Goal: Task Accomplishment & Management: Manage account settings

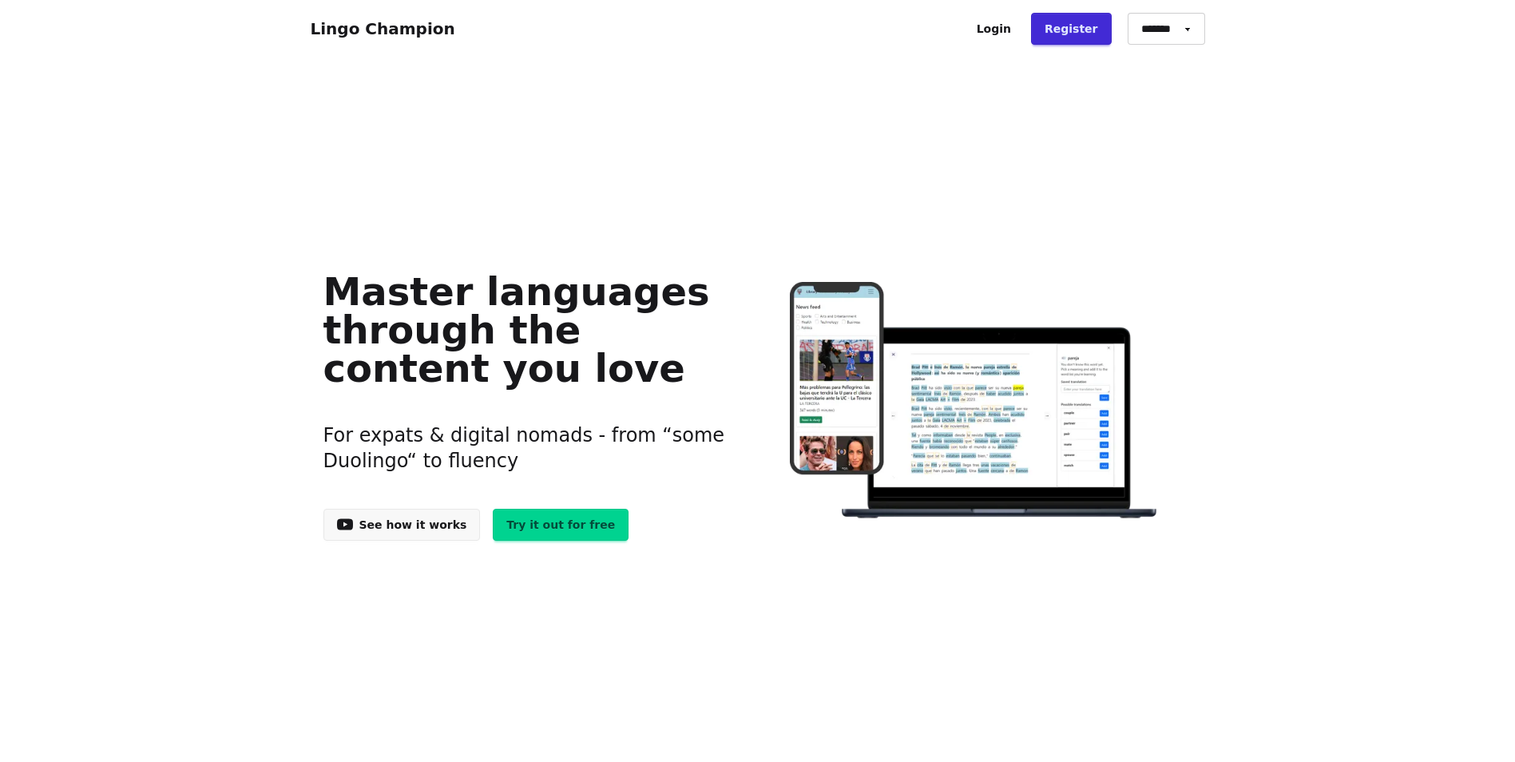
click at [1015, 26] on link "Login" at bounding box center [993, 29] width 61 height 32
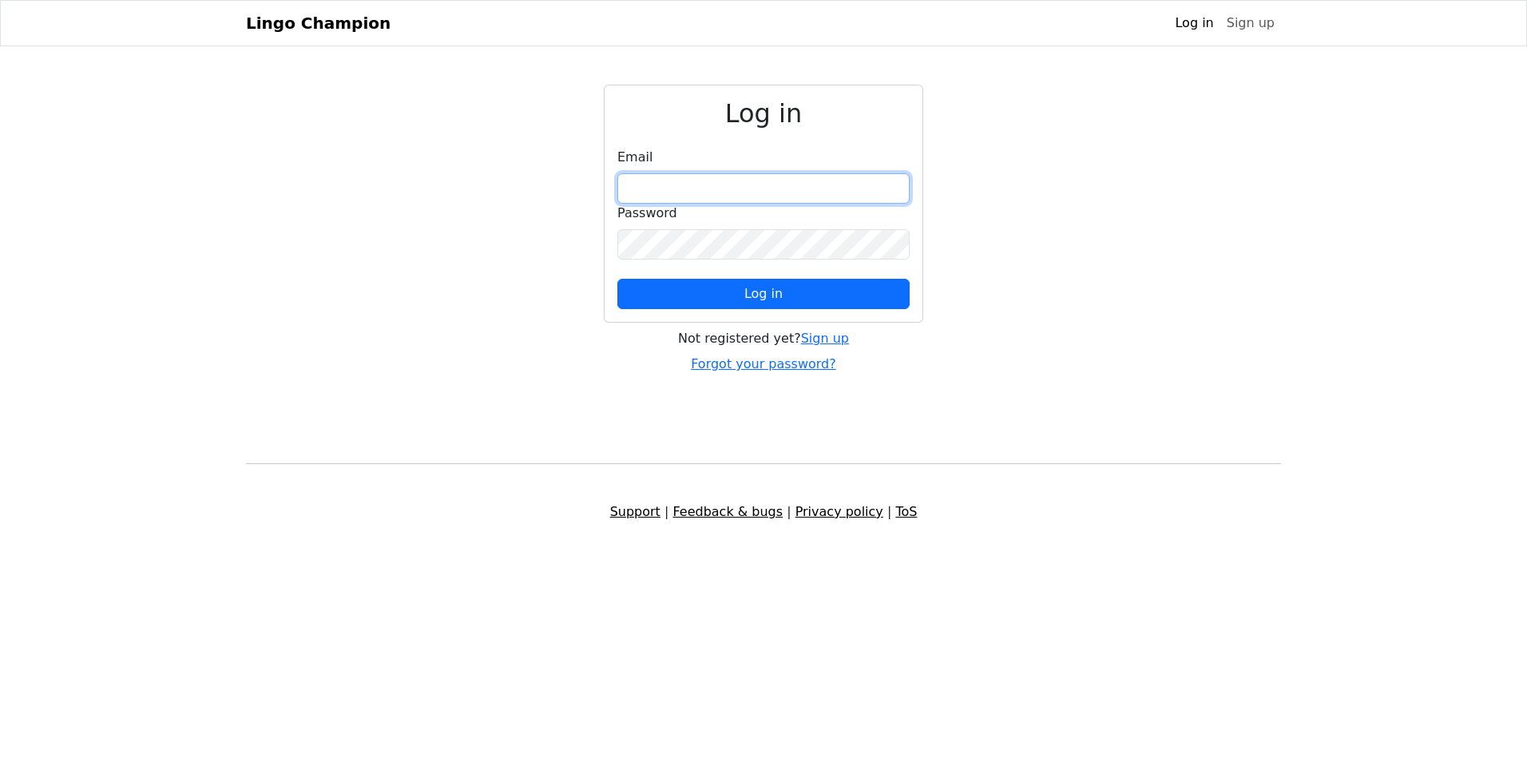
click at [751, 187] on input "email" at bounding box center [763, 188] width 292 height 30
type input "**********"
click at [716, 191] on input "**********" at bounding box center [763, 188] width 292 height 30
click at [1248, 269] on div "**********" at bounding box center [763, 229] width 1054 height 289
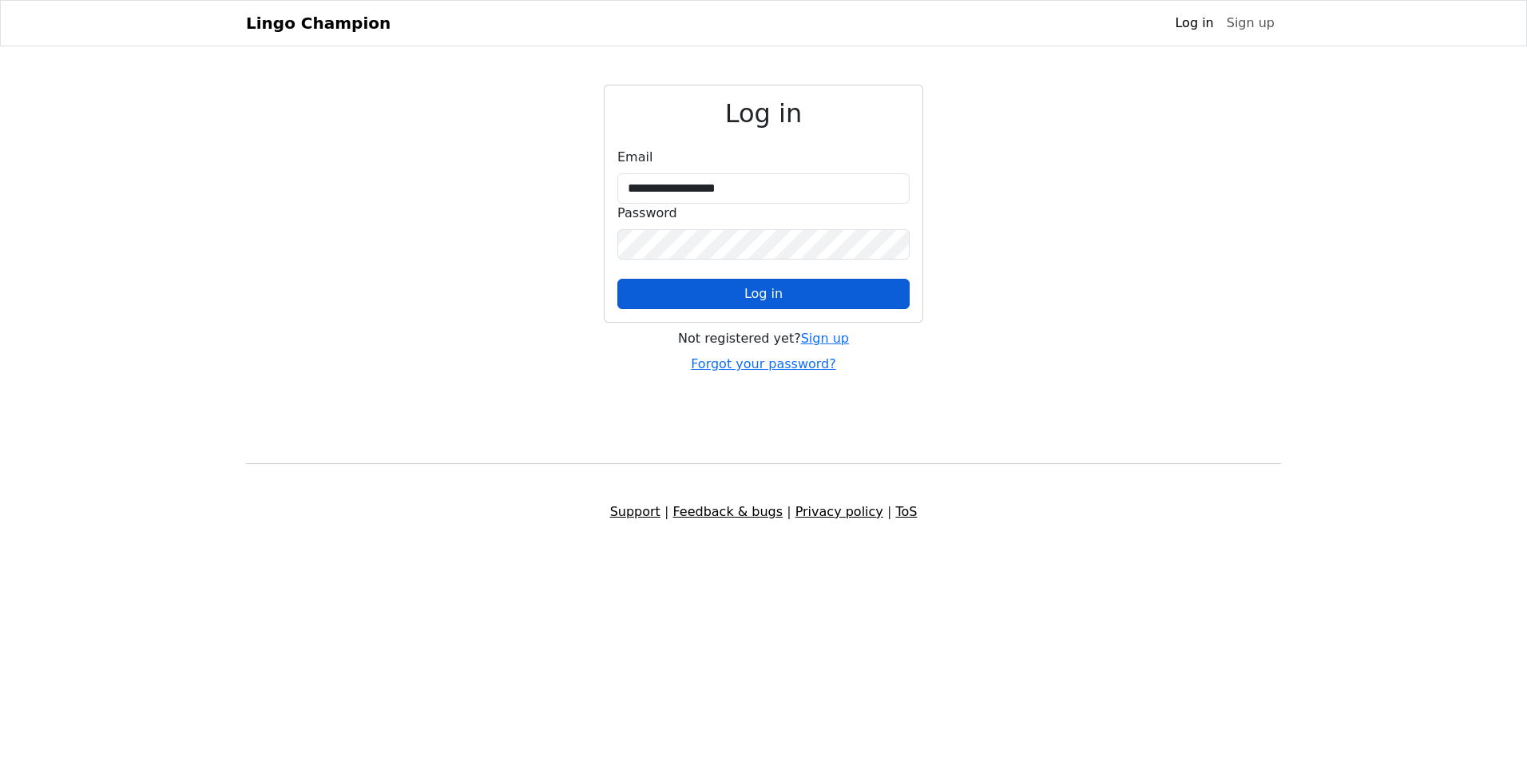
click at [773, 294] on span "Log in" at bounding box center [763, 293] width 38 height 15
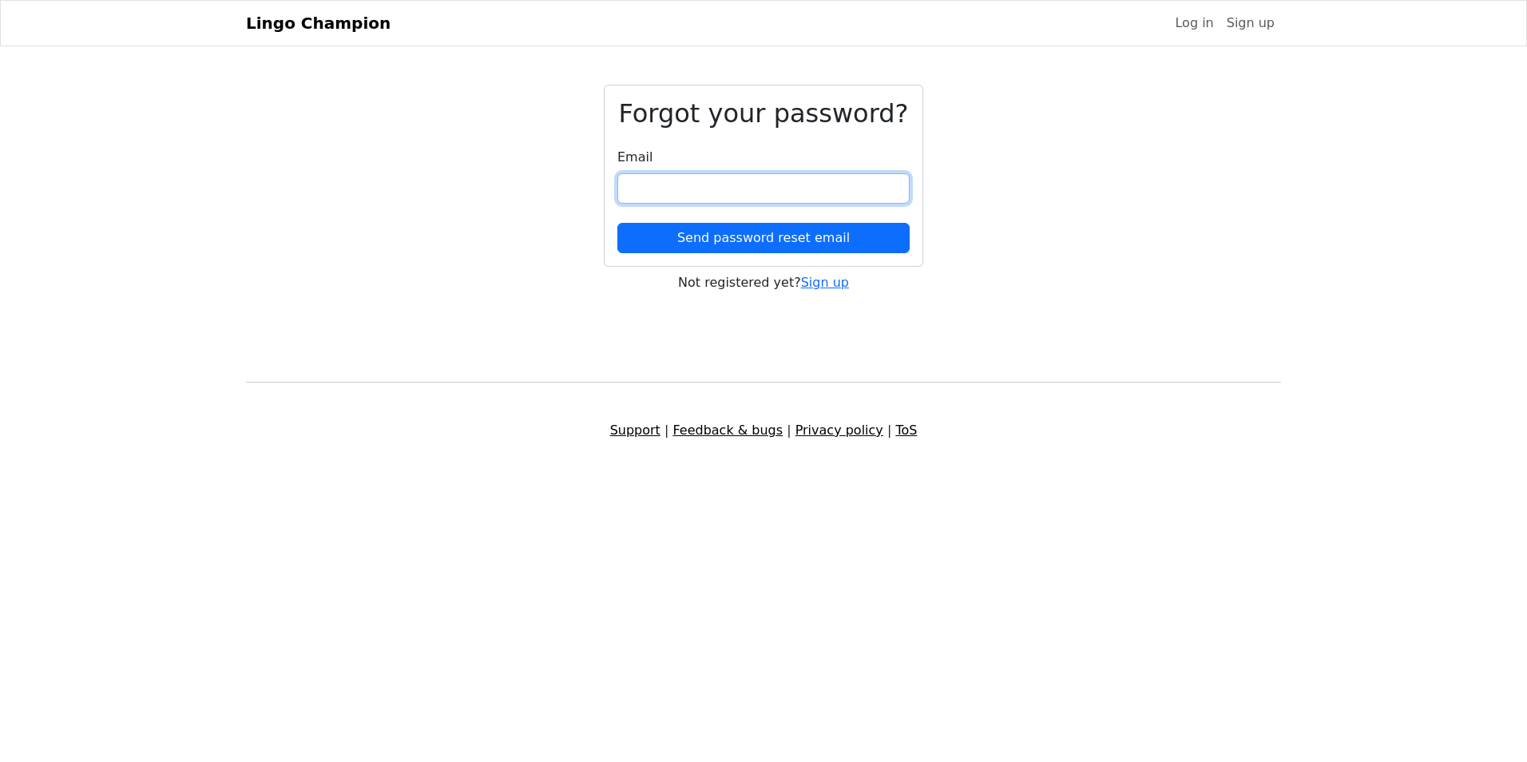
click at [744, 196] on input "email" at bounding box center [763, 188] width 292 height 30
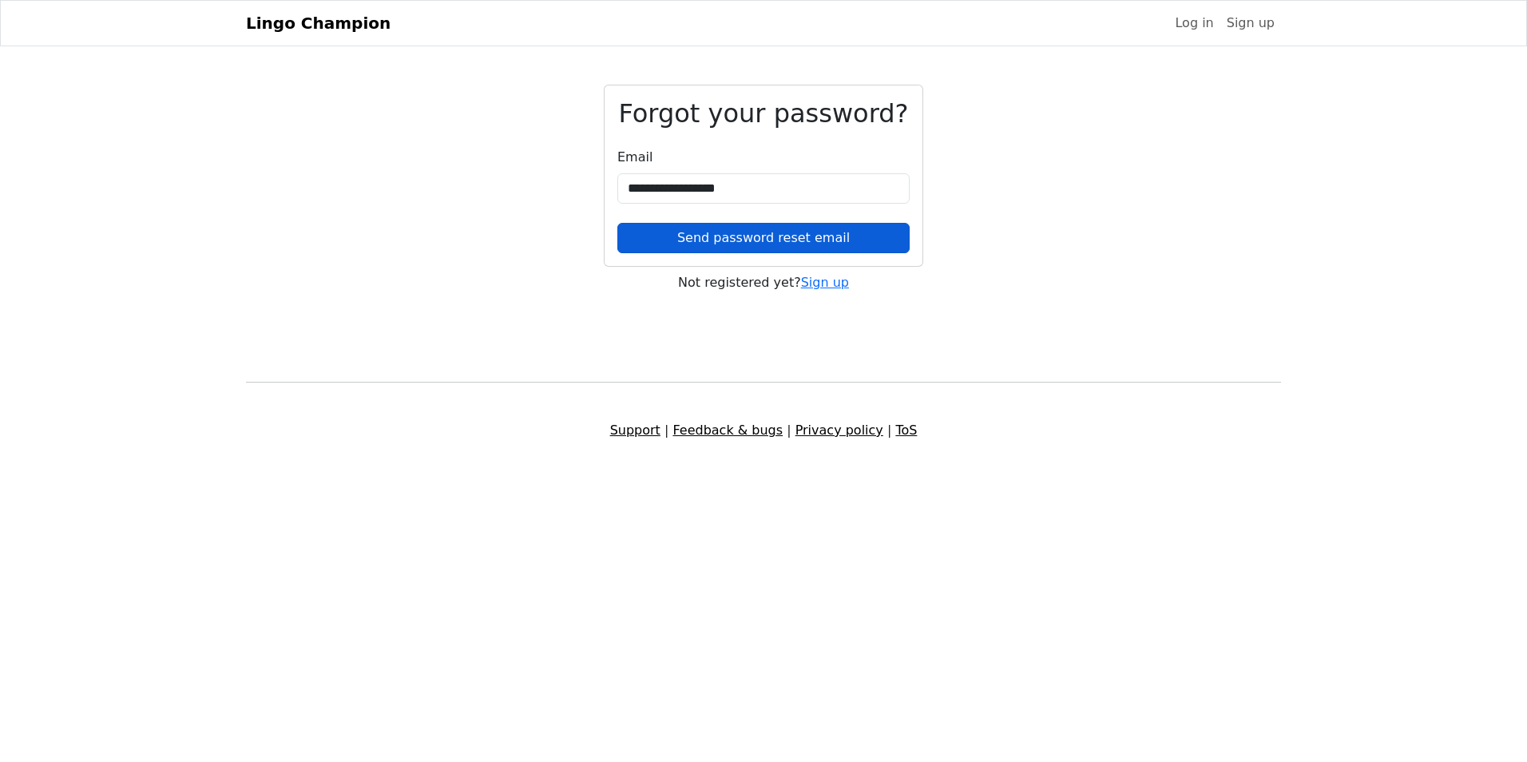
click at [782, 226] on button "Send password reset email" at bounding box center [763, 238] width 292 height 30
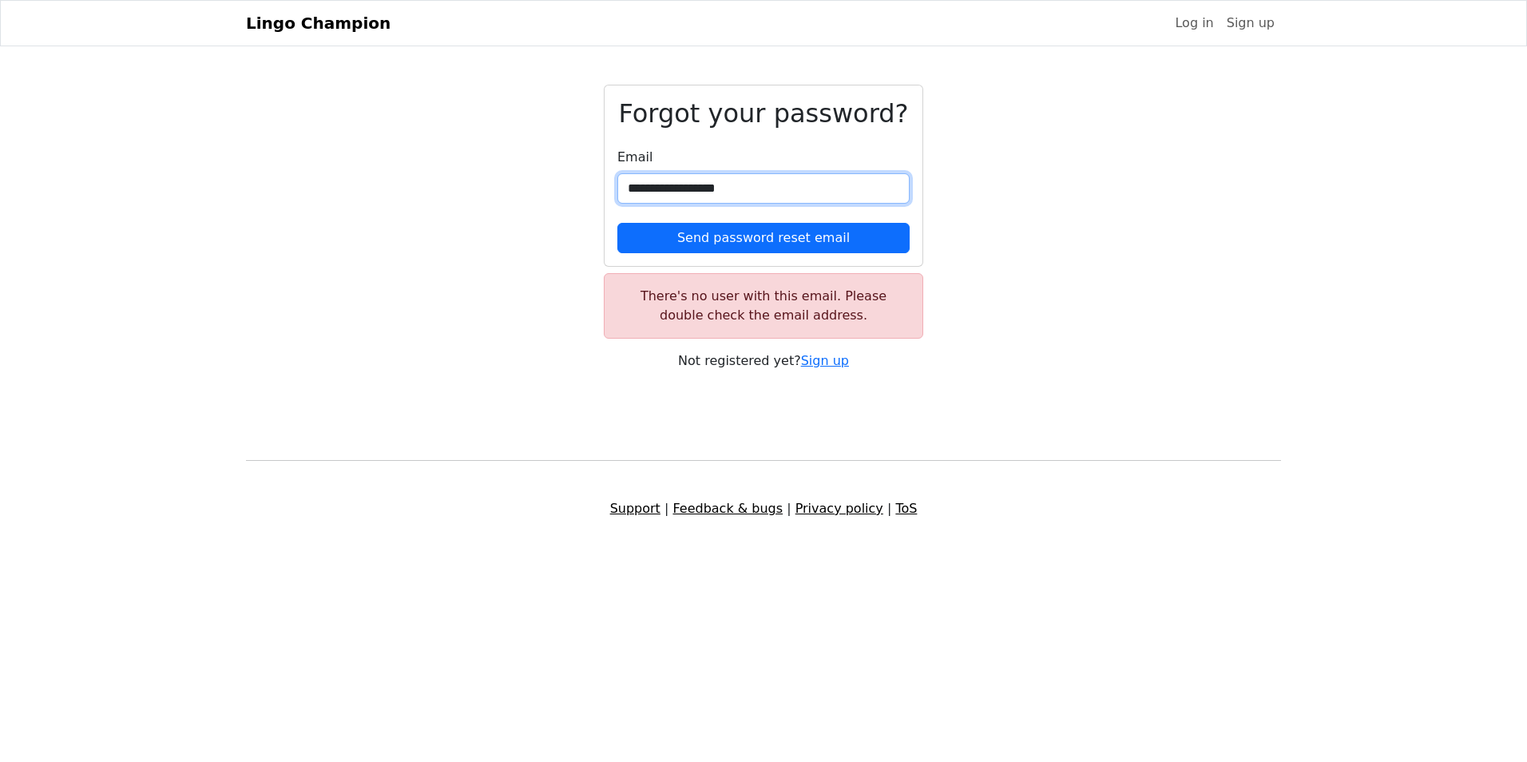
click at [766, 195] on input "**********" at bounding box center [763, 188] width 292 height 30
drag, startPoint x: 767, startPoint y: 192, endPoint x: 435, endPoint y: 203, distance: 332.4
click at [435, 202] on div "**********" at bounding box center [763, 228] width 1054 height 286
click at [617, 223] on button "Send password reset email" at bounding box center [763, 238] width 292 height 30
click at [1107, 287] on div "Forgot your password? Email *** Send password reset email There's no user with …" at bounding box center [763, 228] width 1054 height 286
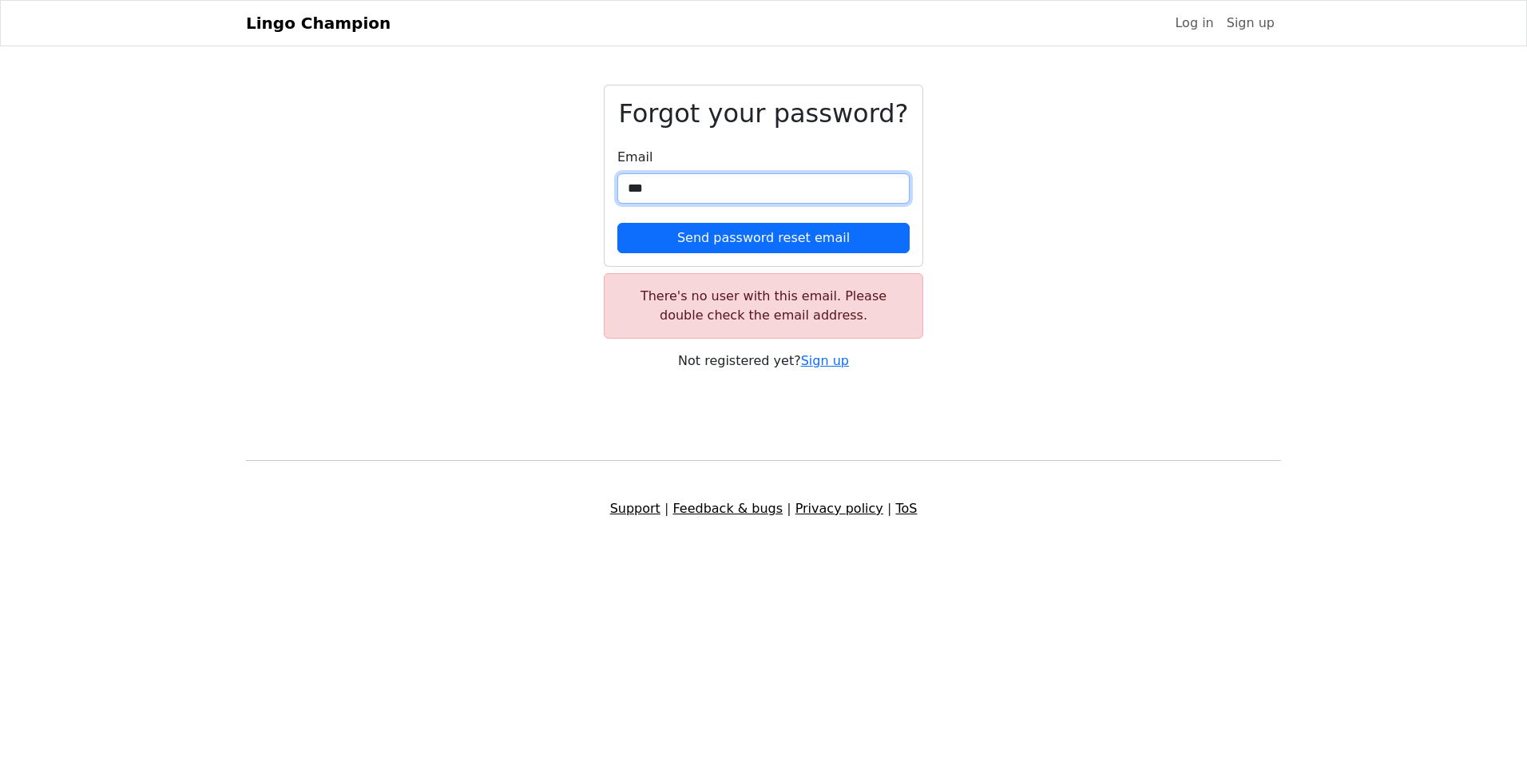
click at [677, 193] on input "***" at bounding box center [763, 188] width 292 height 30
click at [617, 223] on button "Send password reset email" at bounding box center [763, 238] width 292 height 30
click at [831, 184] on input "***" at bounding box center [763, 188] width 292 height 30
type input "**********"
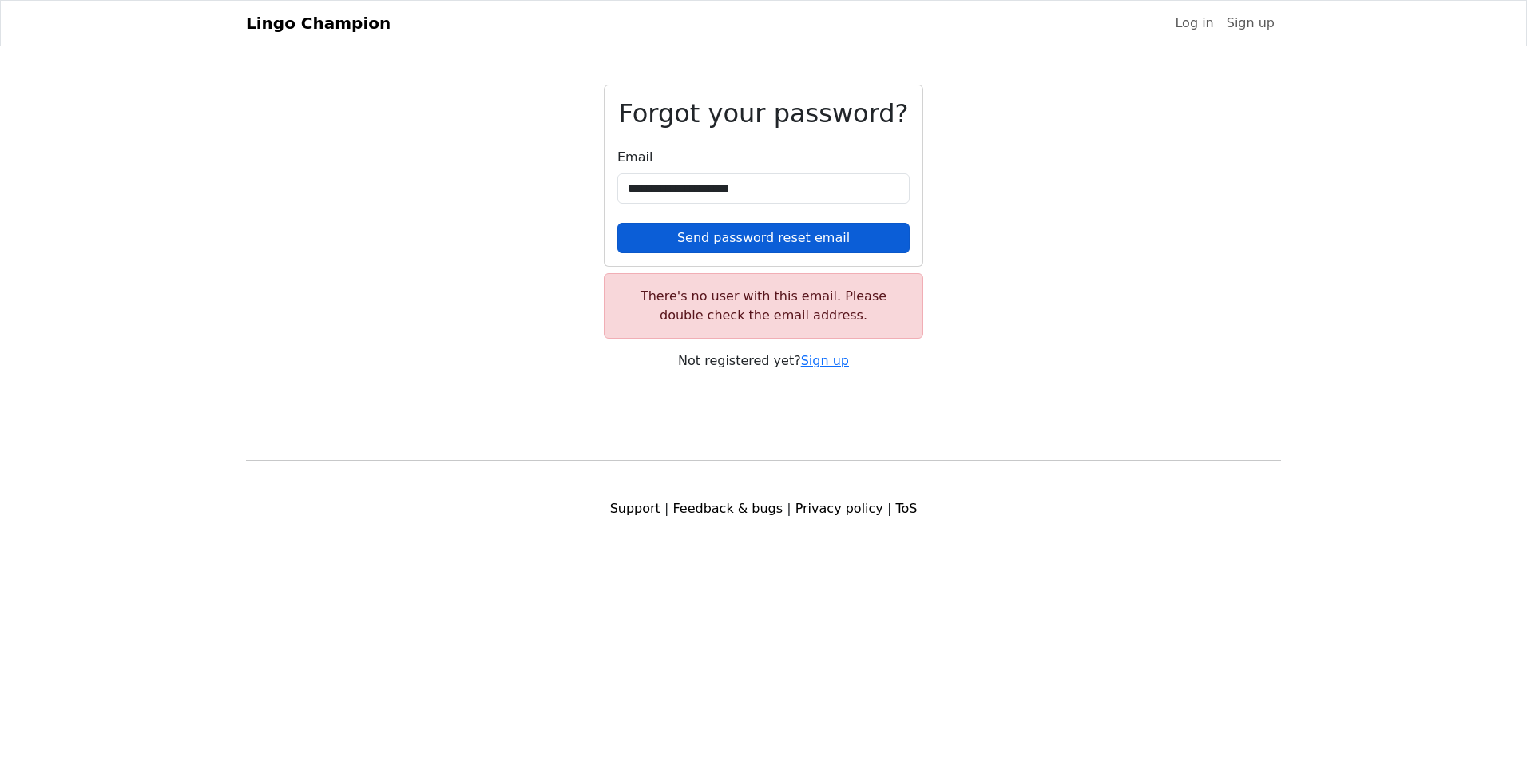
click at [788, 238] on button "Send password reset email" at bounding box center [763, 238] width 292 height 30
click at [774, 232] on button "Send password reset email" at bounding box center [763, 238] width 292 height 30
click at [779, 230] on button "Send password reset email" at bounding box center [763, 238] width 292 height 30
click at [1251, 23] on link "Sign up" at bounding box center [1250, 23] width 61 height 32
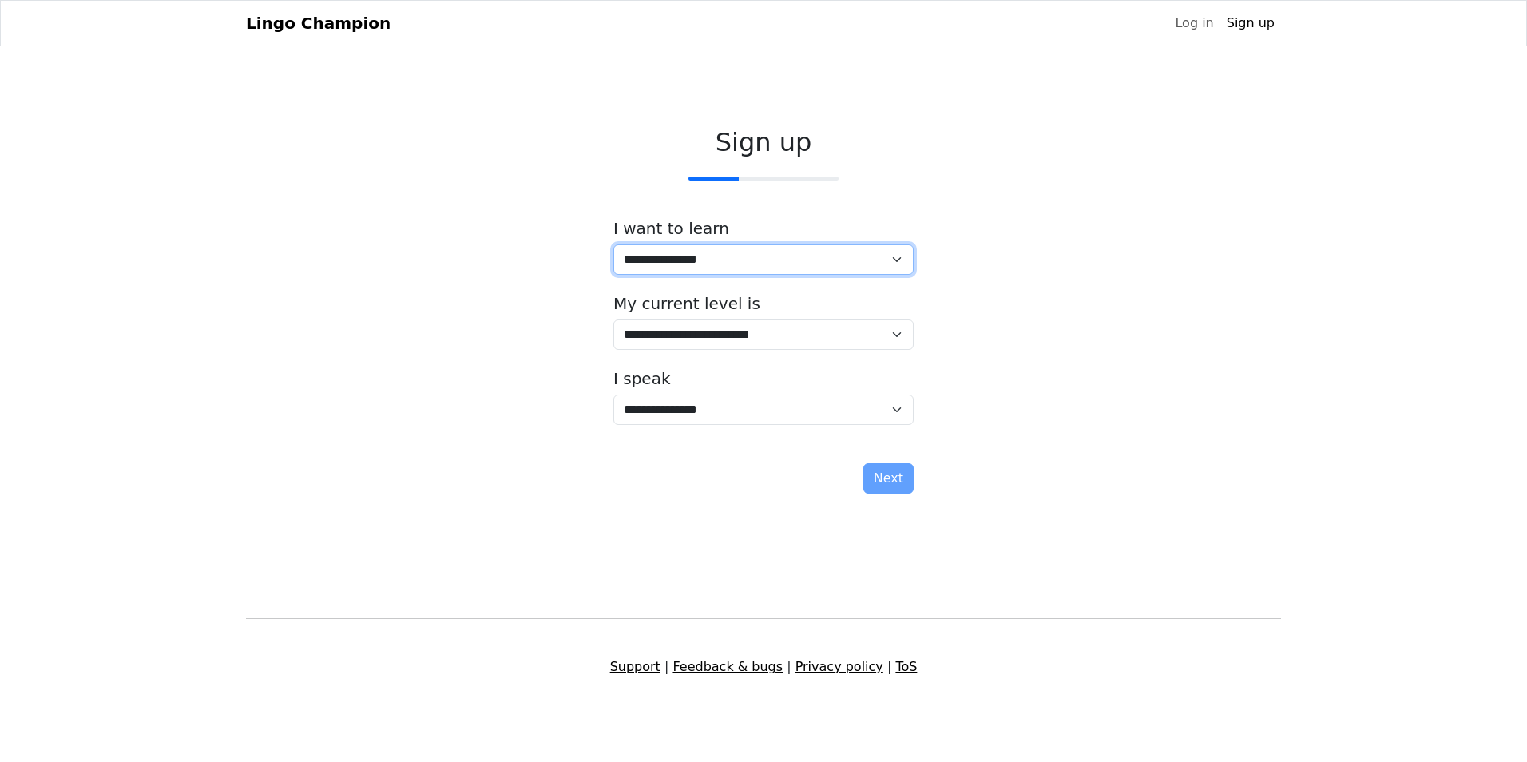
click at [728, 254] on select "**********" at bounding box center [763, 259] width 300 height 30
select select "**"
click at [613, 244] on select "**********" at bounding box center [763, 259] width 300 height 30
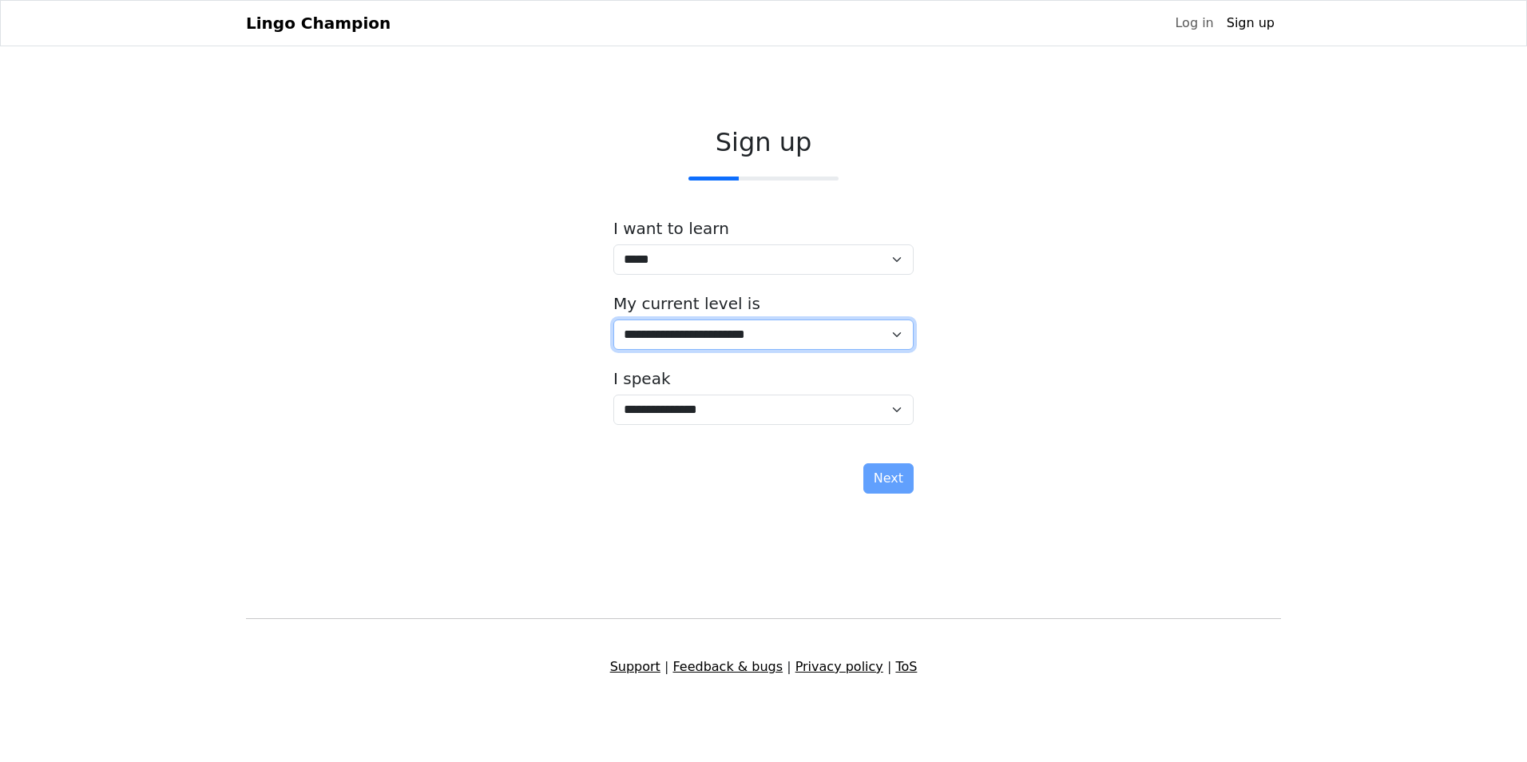
click at [710, 338] on select "**********" at bounding box center [763, 334] width 300 height 30
select select "*"
click at [613, 319] on select "**********" at bounding box center [763, 334] width 300 height 30
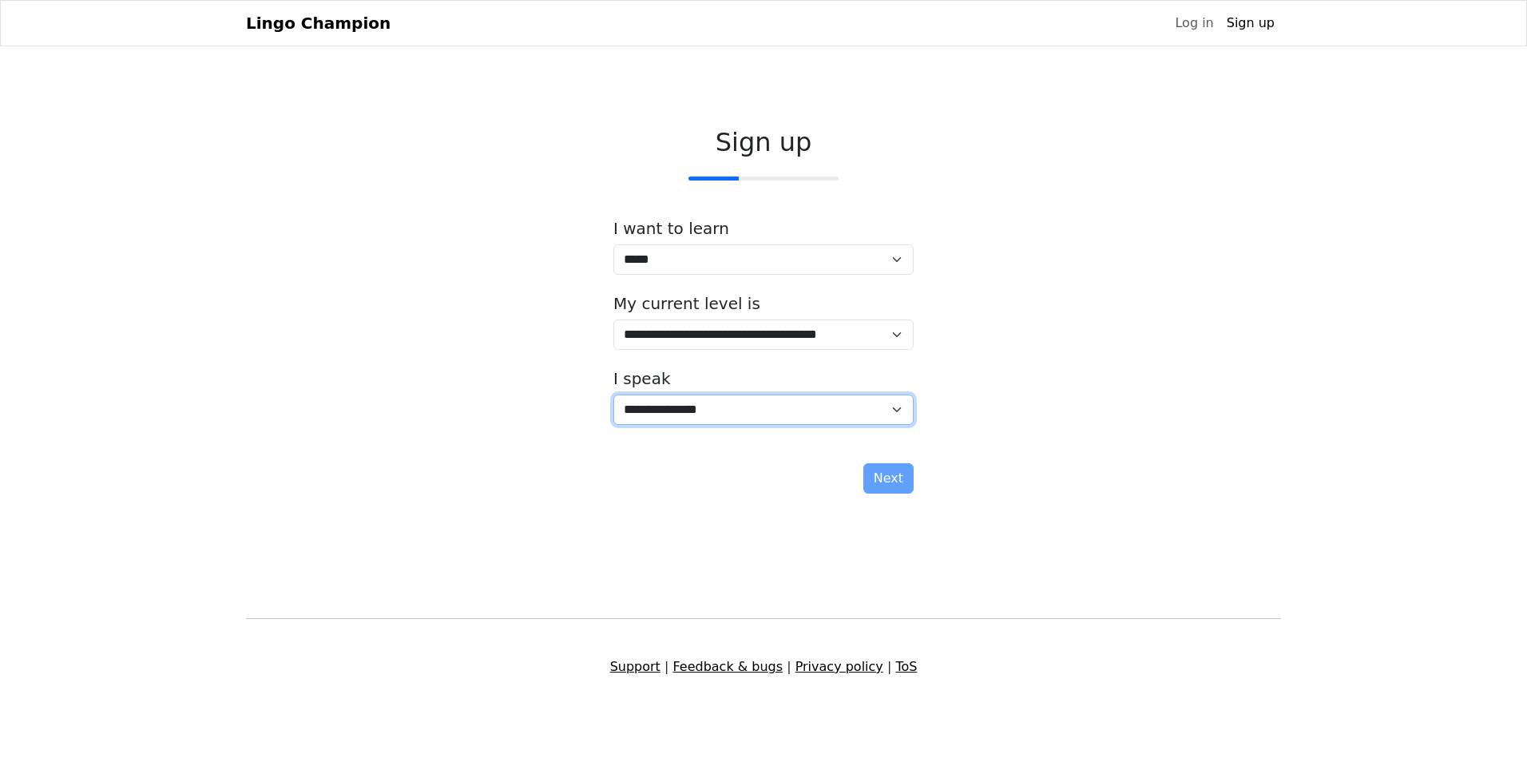
click at [720, 399] on select "**********" at bounding box center [763, 409] width 300 height 30
select select "**"
click at [613, 394] on select "**********" at bounding box center [763, 409] width 300 height 30
click at [888, 480] on button "Next" at bounding box center [888, 478] width 50 height 30
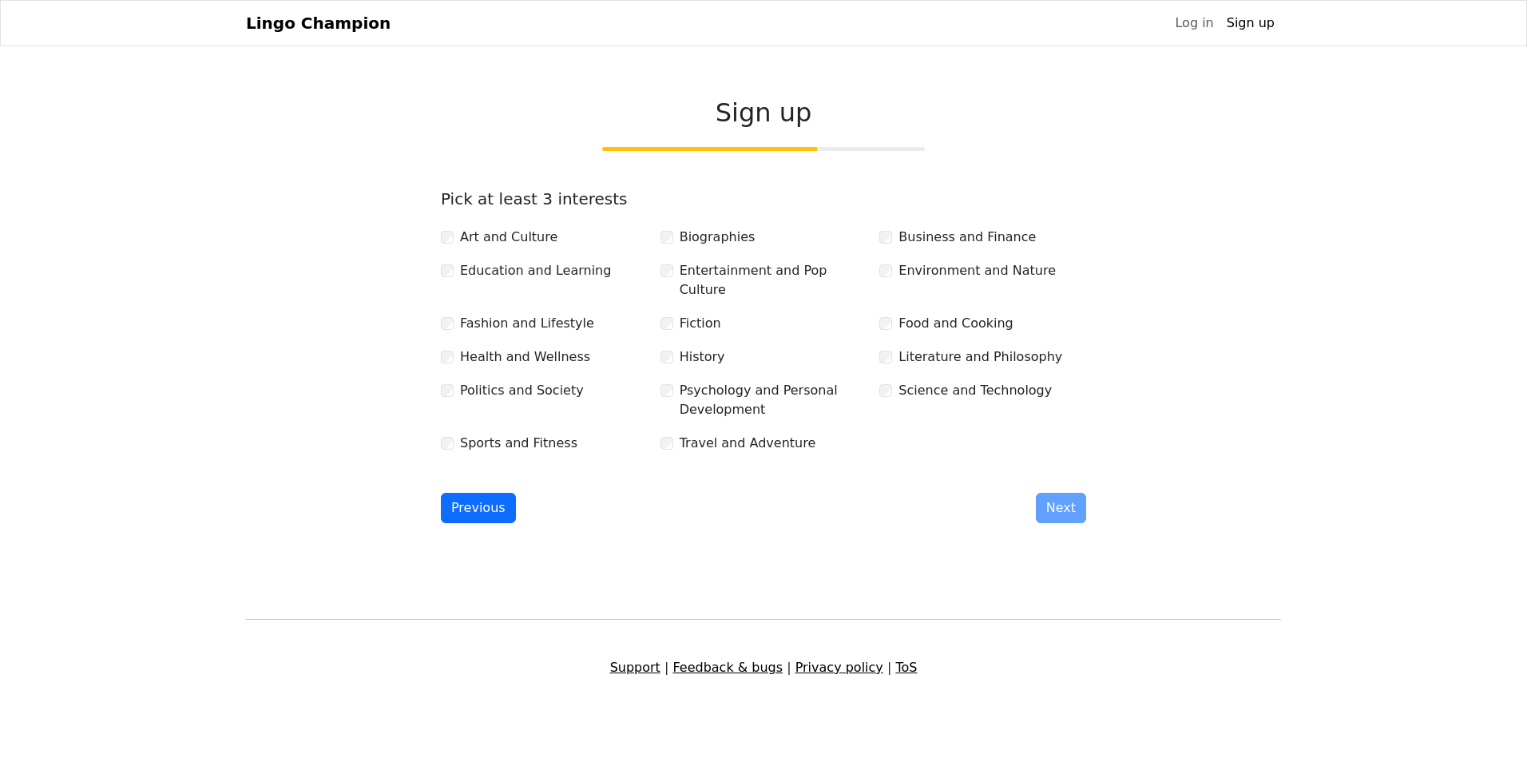
click at [533, 280] on label "Education and Learning" at bounding box center [535, 270] width 151 height 19
click at [711, 347] on label "History" at bounding box center [703, 356] width 46 height 19
click at [965, 314] on label "Food and Cooking" at bounding box center [955, 323] width 114 height 19
click at [1041, 496] on button "Next" at bounding box center [1061, 508] width 50 height 30
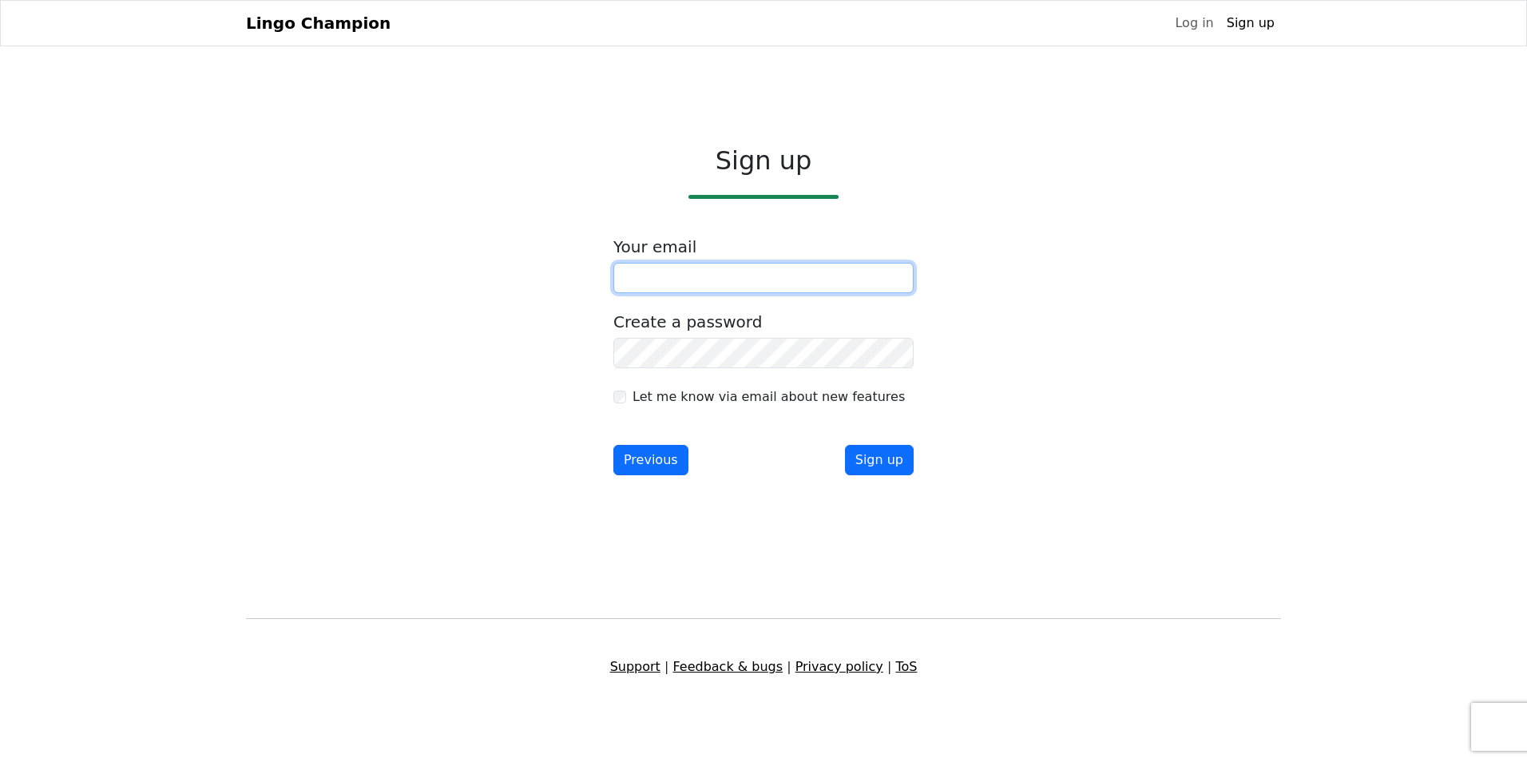
click at [688, 283] on input "email" at bounding box center [763, 278] width 300 height 30
type input "**********"
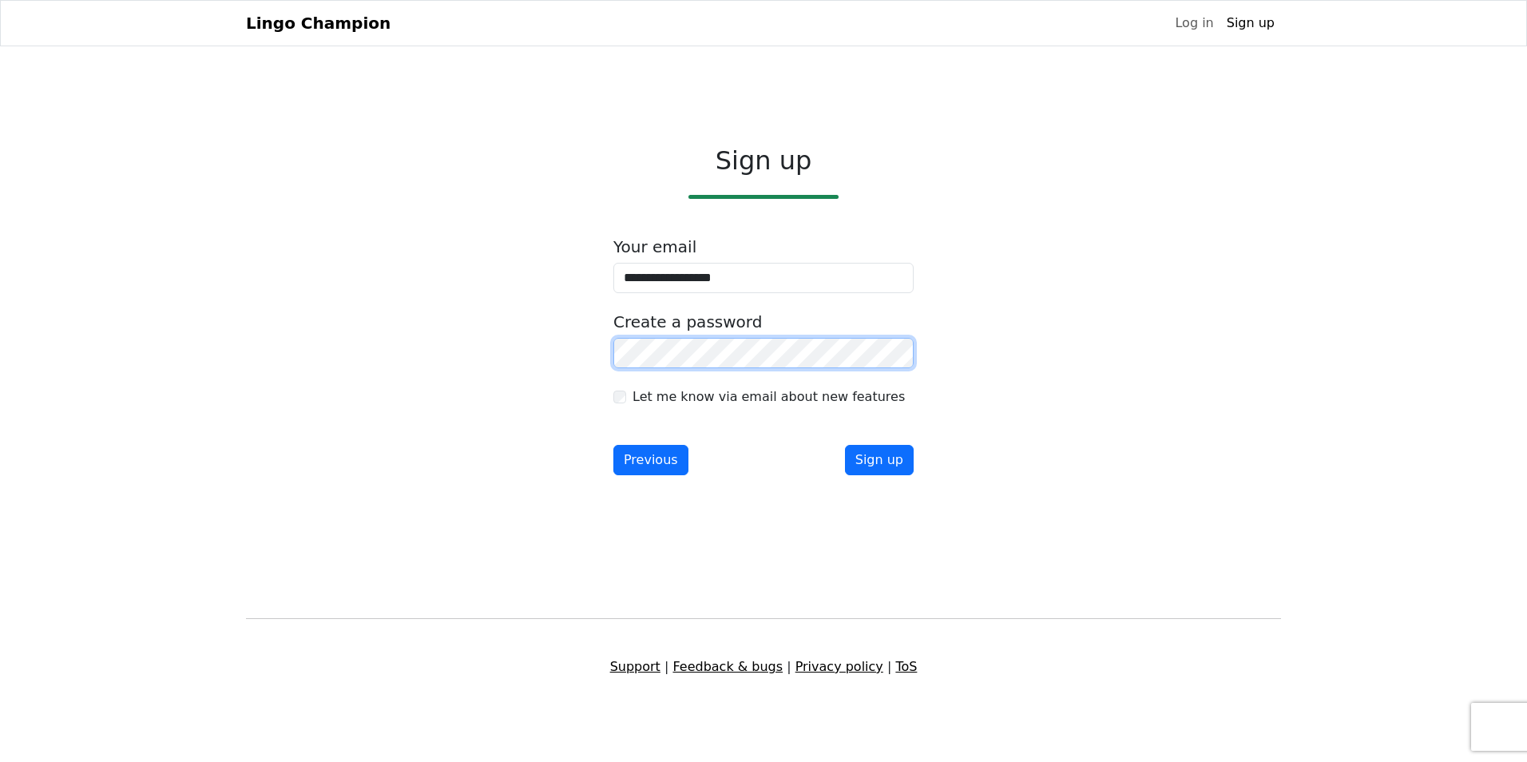
click at [845, 445] on button "Sign up" at bounding box center [879, 460] width 69 height 30
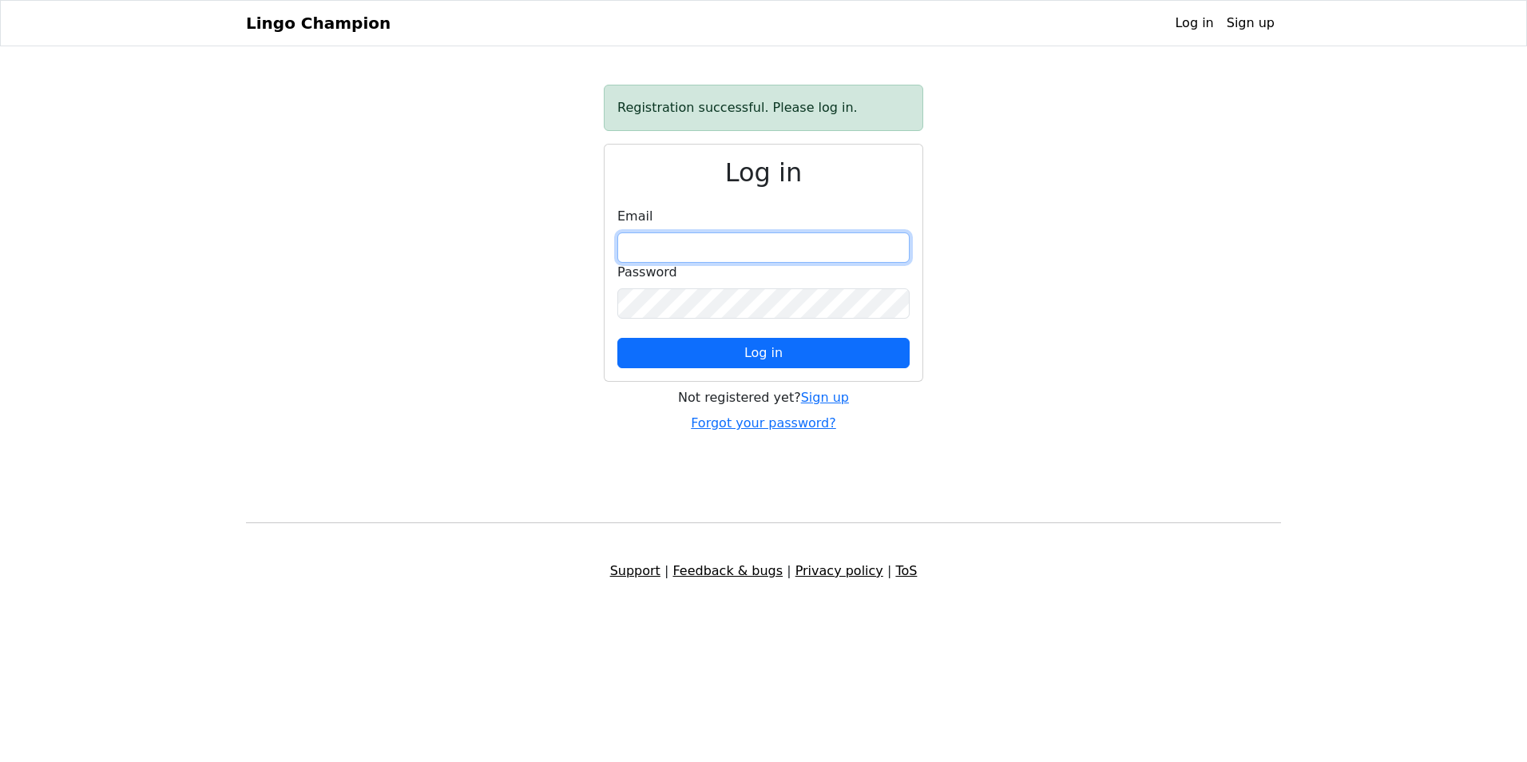
click at [692, 240] on input "email" at bounding box center [763, 247] width 292 height 30
type input "**********"
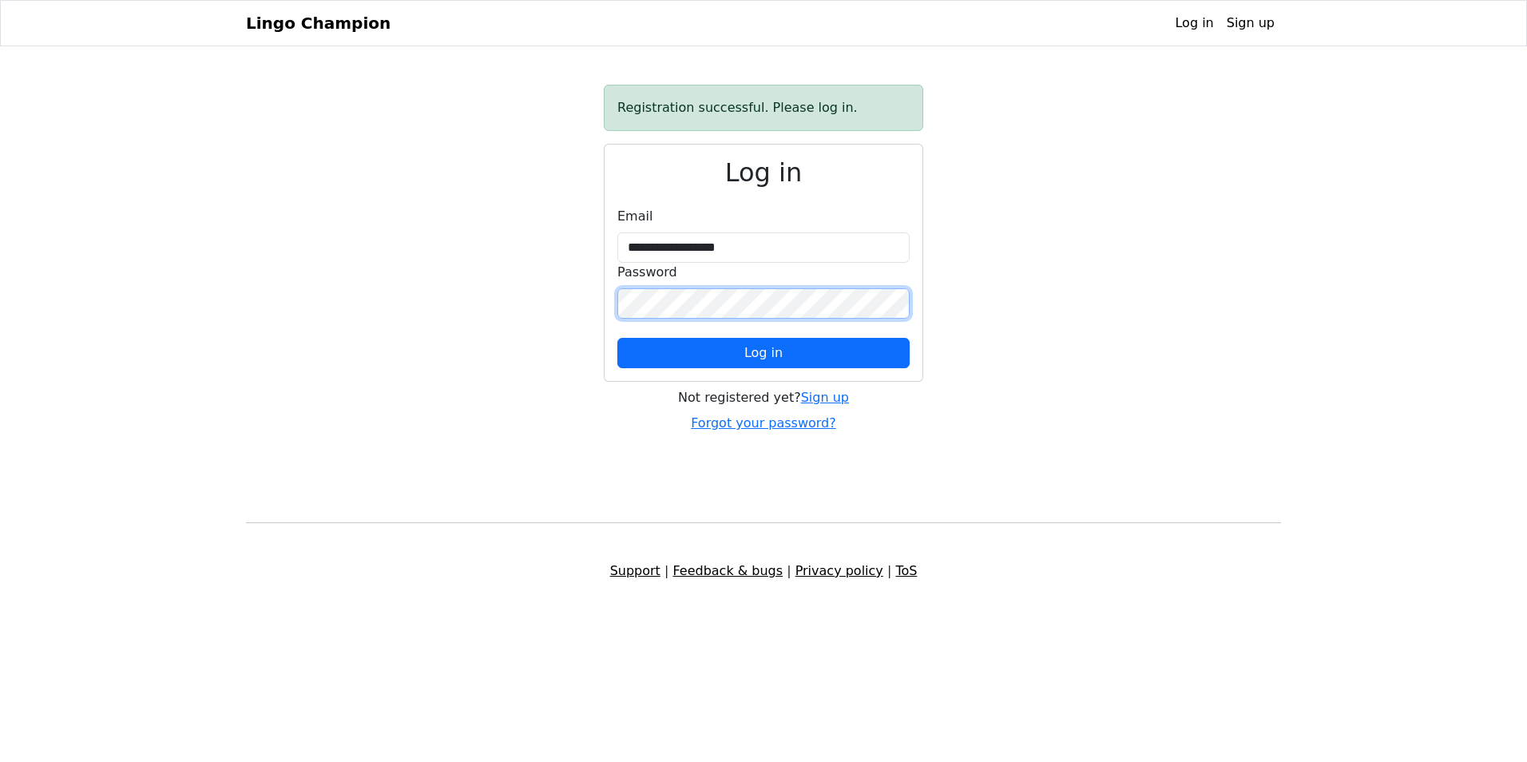
click at [617, 338] on button "Log in" at bounding box center [763, 353] width 292 height 30
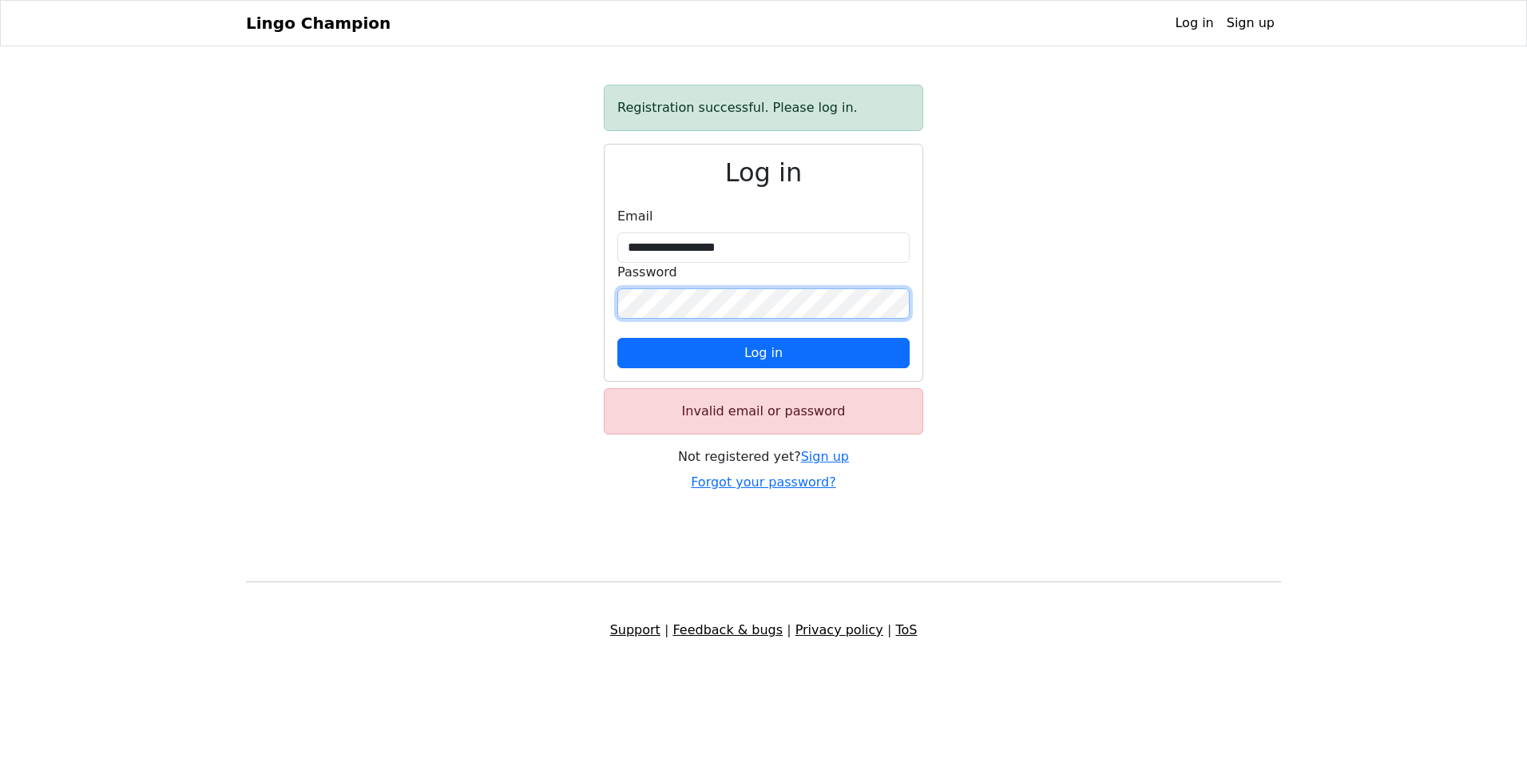
click at [617, 338] on button "Log in" at bounding box center [763, 353] width 292 height 30
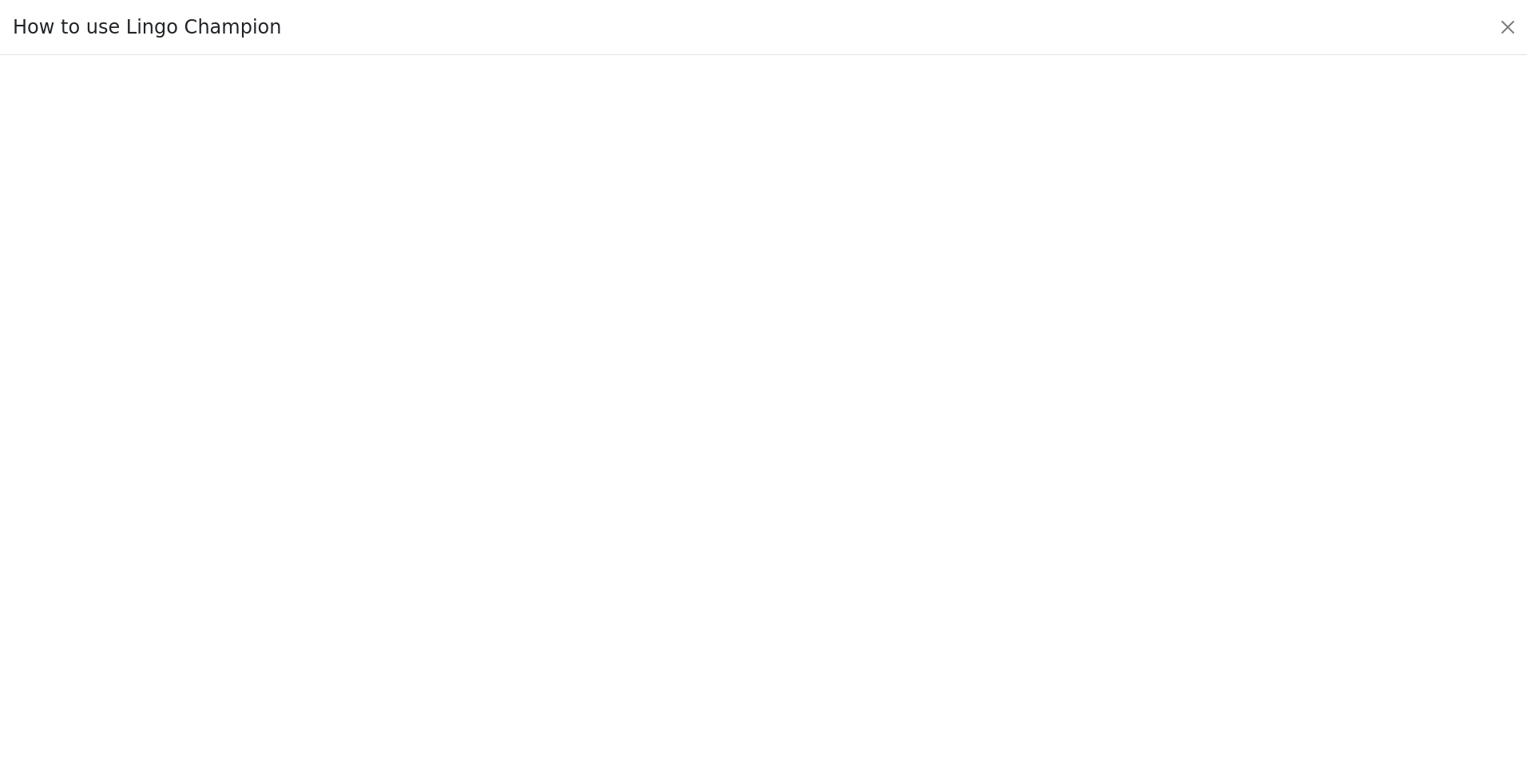
click at [917, 22] on div "How to use Lingo Champion" at bounding box center [763, 27] width 1527 height 55
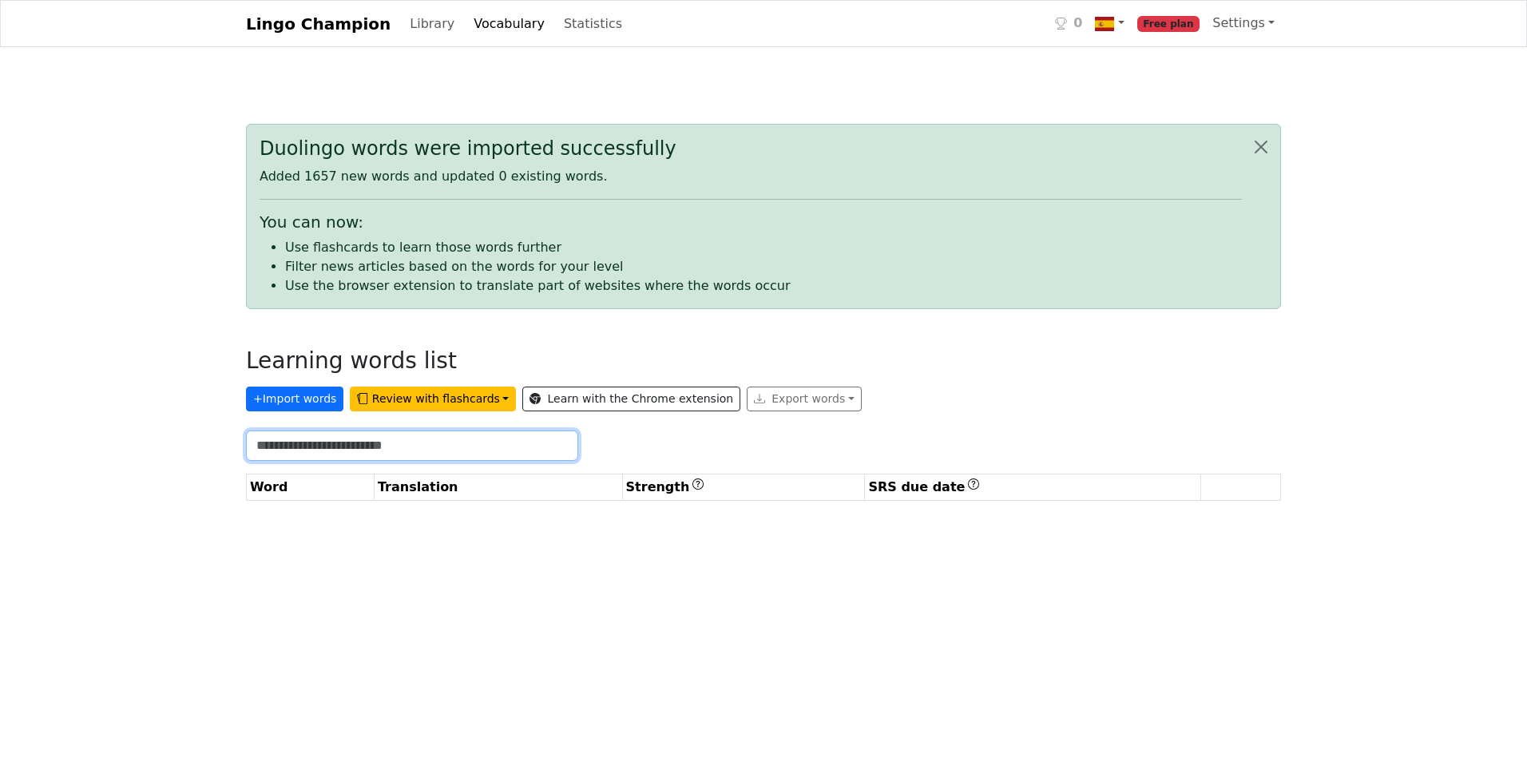
click at [412, 438] on input "text" at bounding box center [412, 445] width 332 height 30
click at [287, 394] on button "+ Import words" at bounding box center [294, 399] width 97 height 25
click at [782, 190] on div "Duolingo words were imported successfully Added 1657 new words and updated 0 ex…" at bounding box center [763, 216] width 1035 height 185
click at [747, 394] on div "Export words" at bounding box center [804, 399] width 115 height 25
click at [747, 399] on div "Export words" at bounding box center [804, 399] width 115 height 25
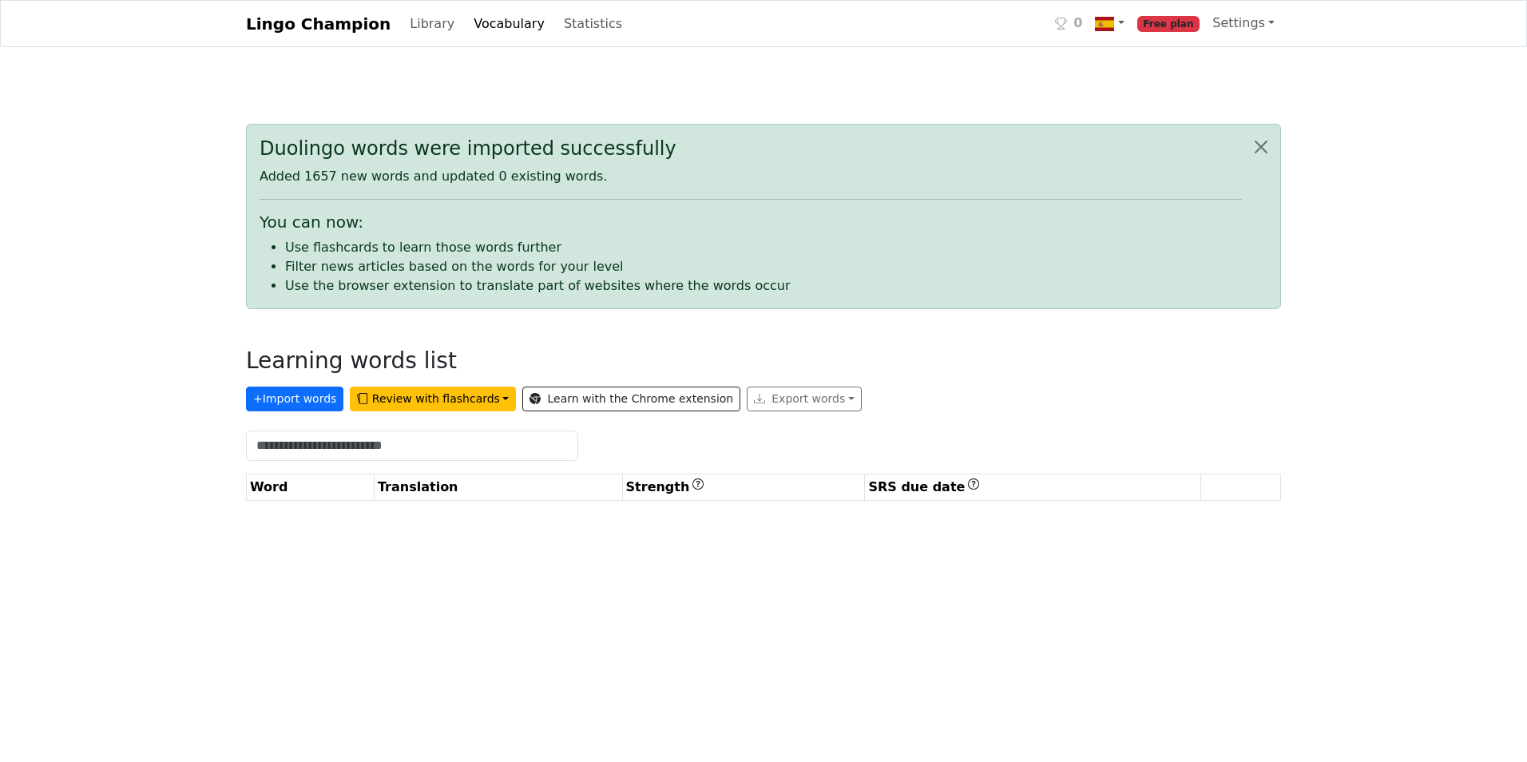
click at [778, 392] on div "Export words" at bounding box center [804, 399] width 115 height 25
click at [908, 342] on div "Duolingo words were imported successfully Added 1657 new words and updated 0 ex…" at bounding box center [763, 319] width 1035 height 390
click at [660, 146] on div "Duolingo words were imported successfully" at bounding box center [751, 148] width 982 height 23
click at [1259, 142] on button "Close alert" at bounding box center [1261, 147] width 38 height 45
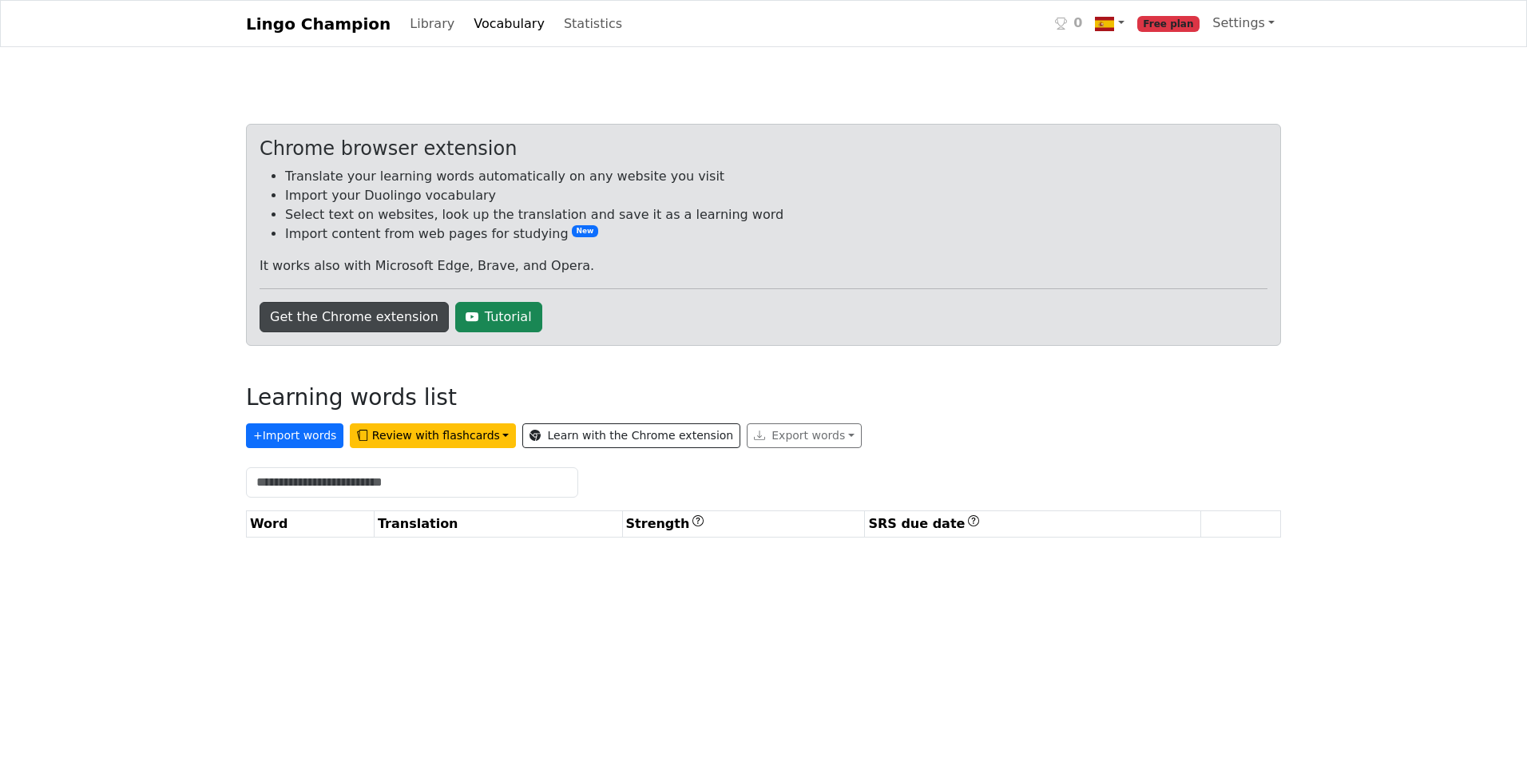
click at [382, 310] on link "Get the Chrome extension" at bounding box center [354, 317] width 189 height 30
drag, startPoint x: 614, startPoint y: 379, endPoint x: 636, endPoint y: 352, distance: 34.7
click at [615, 379] on div "Chrome browser extension Translate your learning words automatically on any web…" at bounding box center [763, 337] width 1035 height 426
click at [302, 434] on button "+ Import words" at bounding box center [294, 435] width 97 height 25
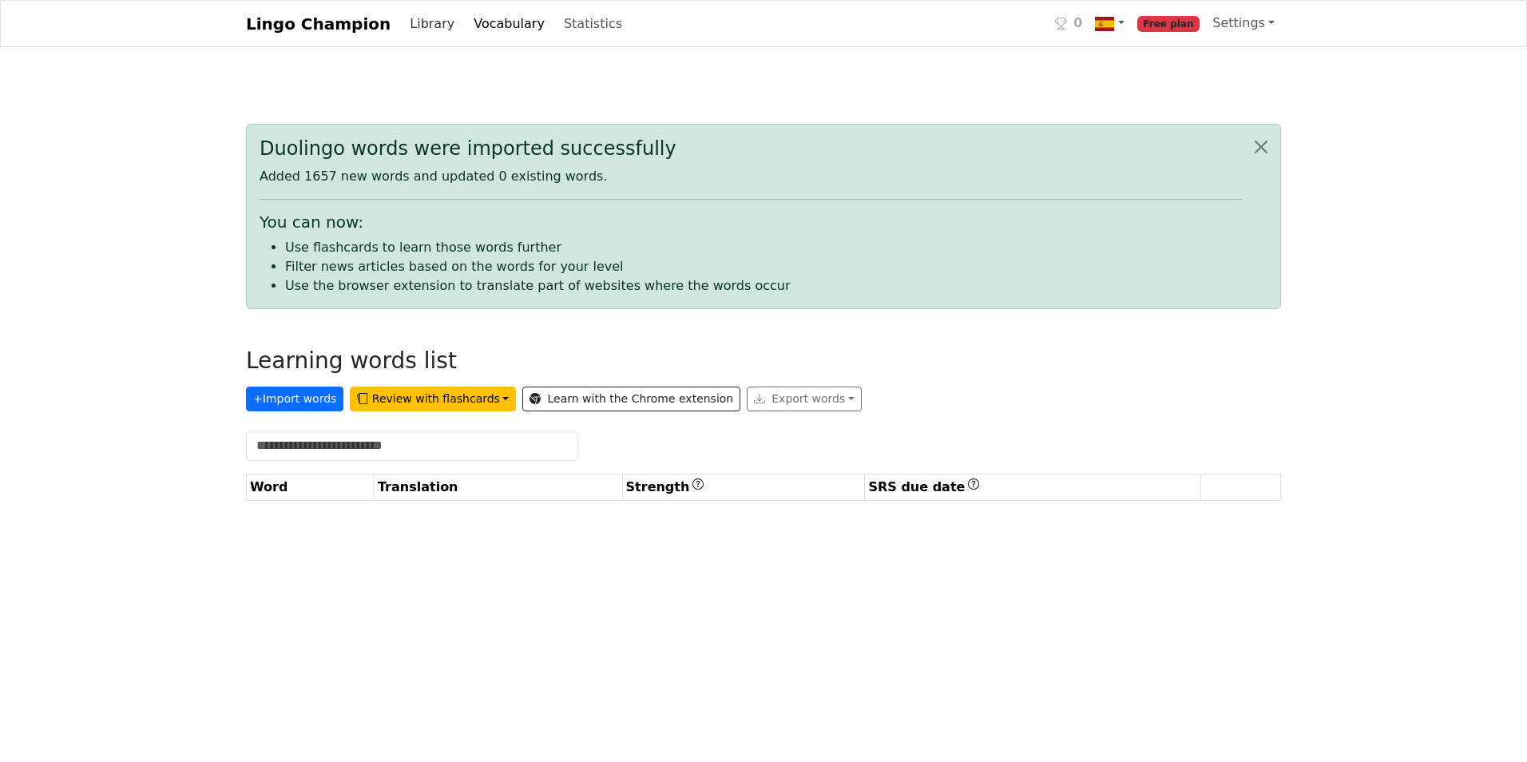
click at [407, 34] on link "Library" at bounding box center [431, 24] width 57 height 32
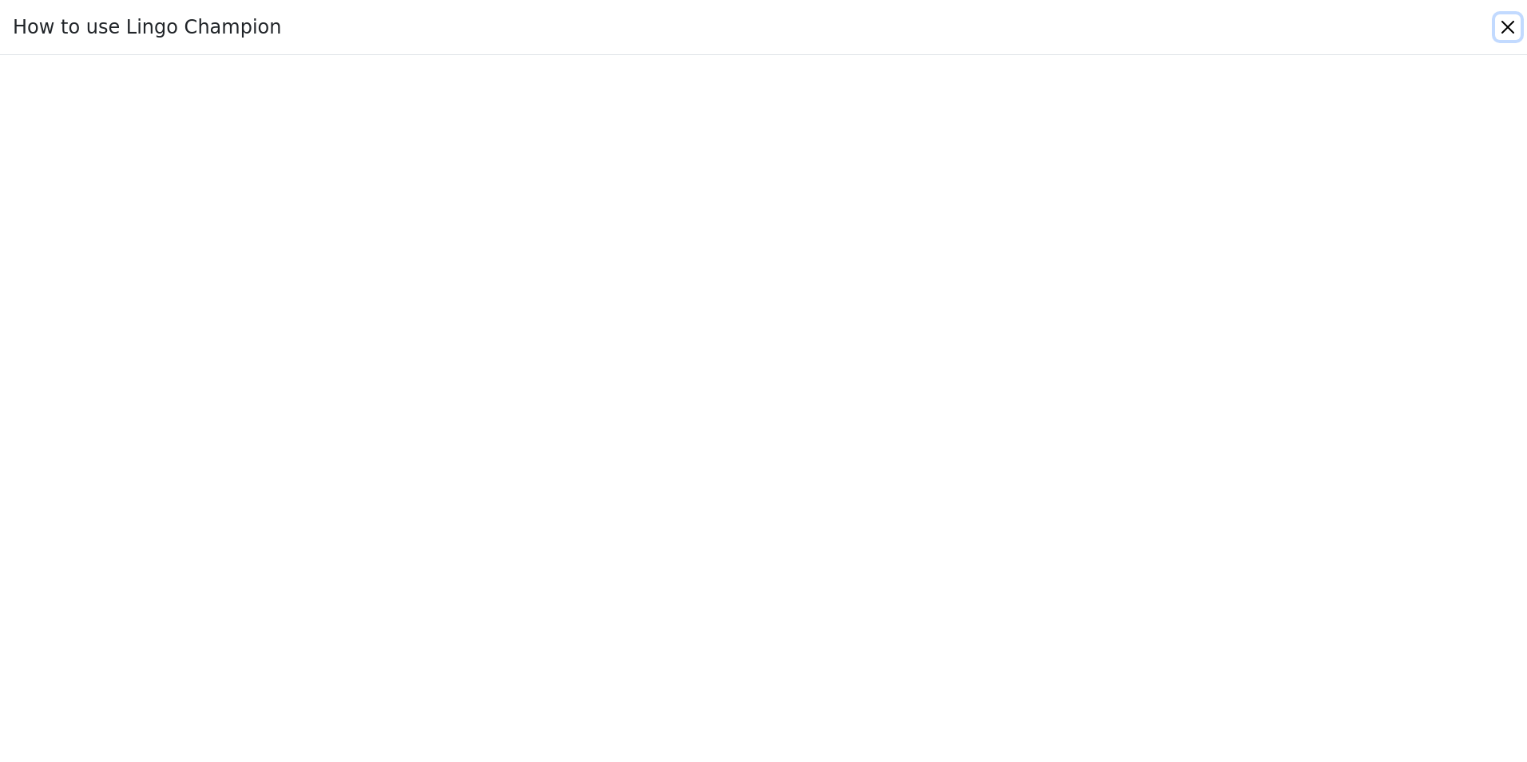
click at [1515, 26] on button "Close" at bounding box center [1508, 27] width 26 height 26
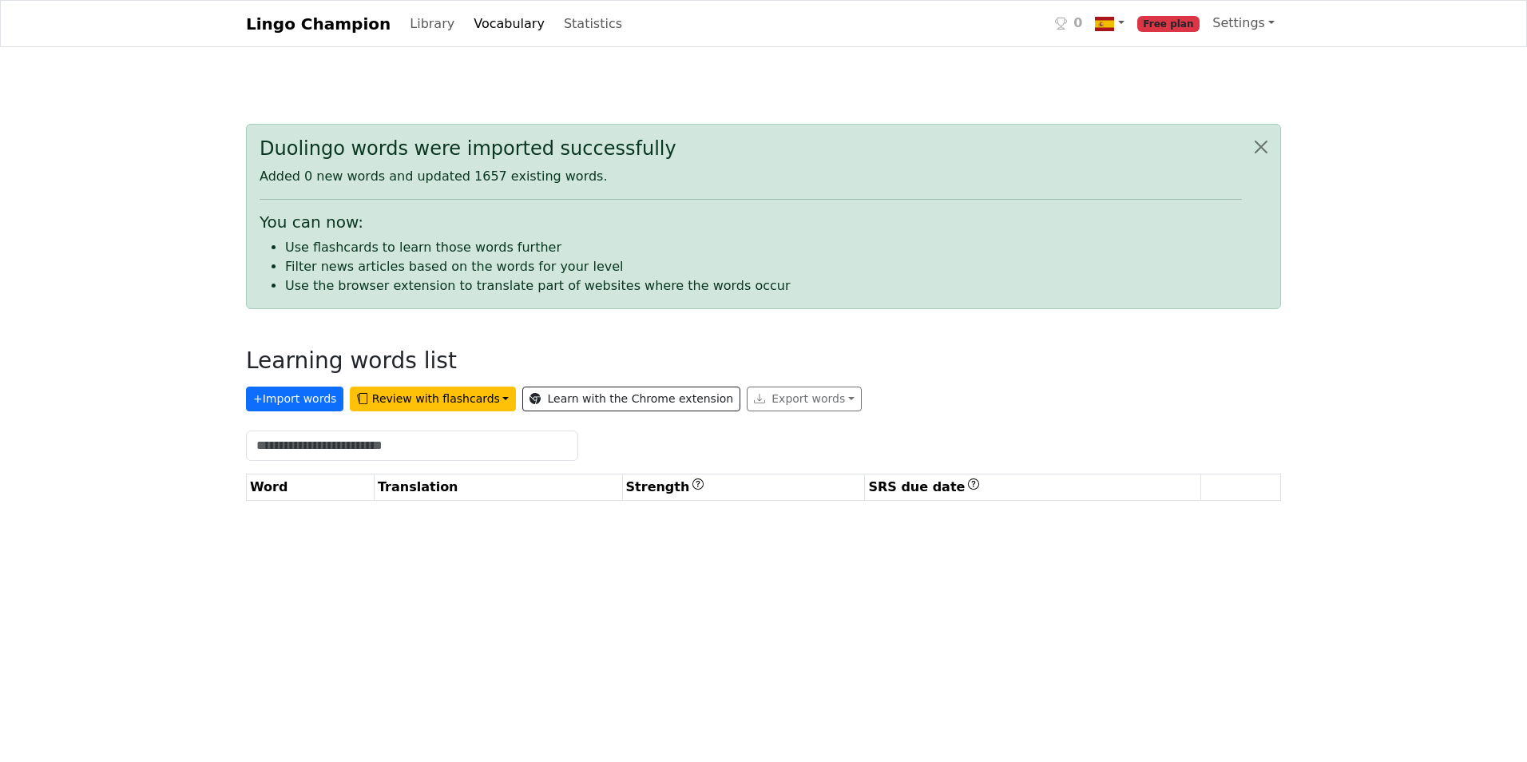
click at [714, 171] on p "Added 0 new words and updated 1657 existing words." at bounding box center [751, 176] width 982 height 19
click at [829, 193] on div "Duolingo words were imported successfully Added 0 new words and updated 1657 ex…" at bounding box center [763, 216] width 1035 height 185
click at [414, 22] on link "Library" at bounding box center [431, 24] width 57 height 32
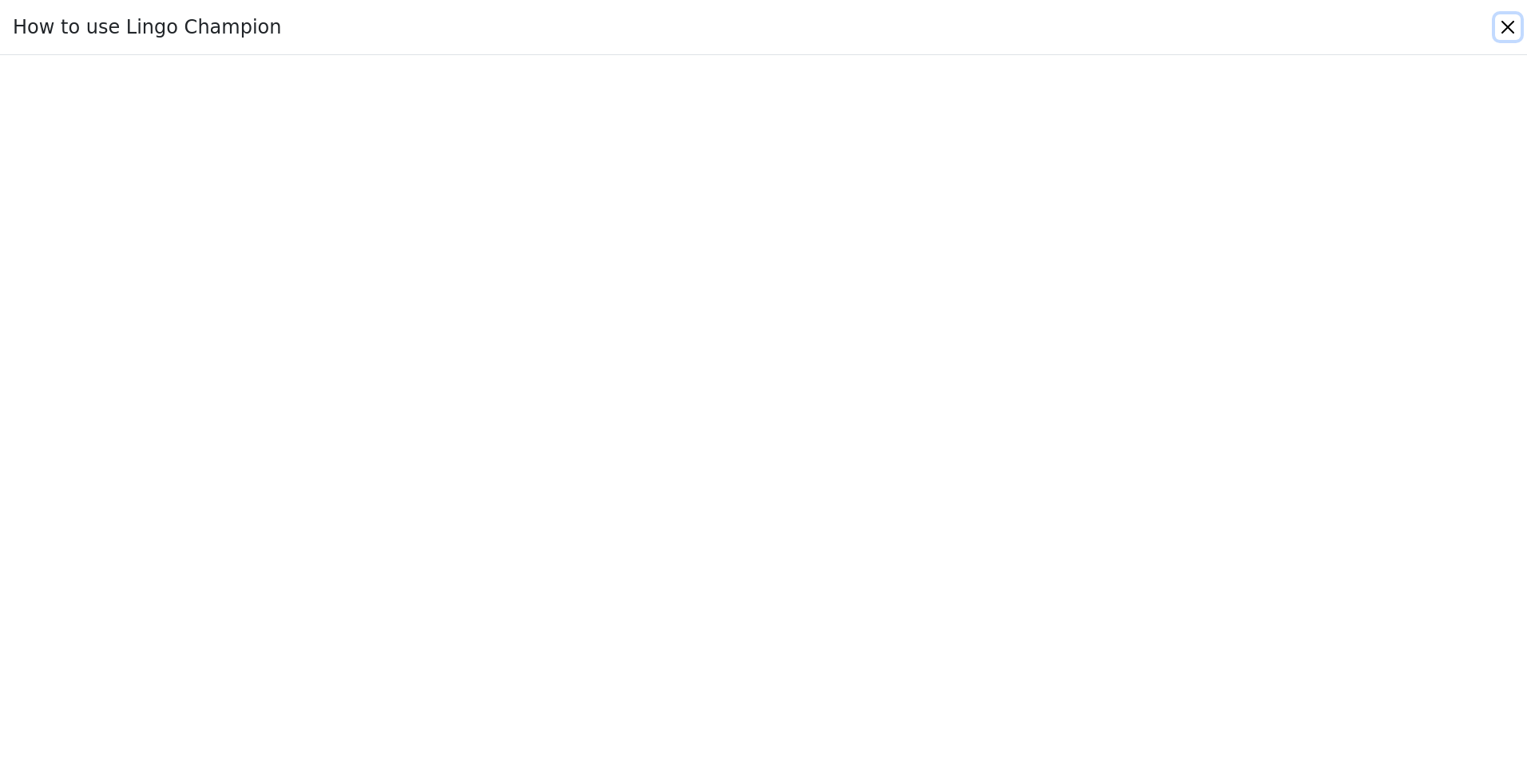
click at [1508, 30] on button "Close" at bounding box center [1508, 27] width 26 height 26
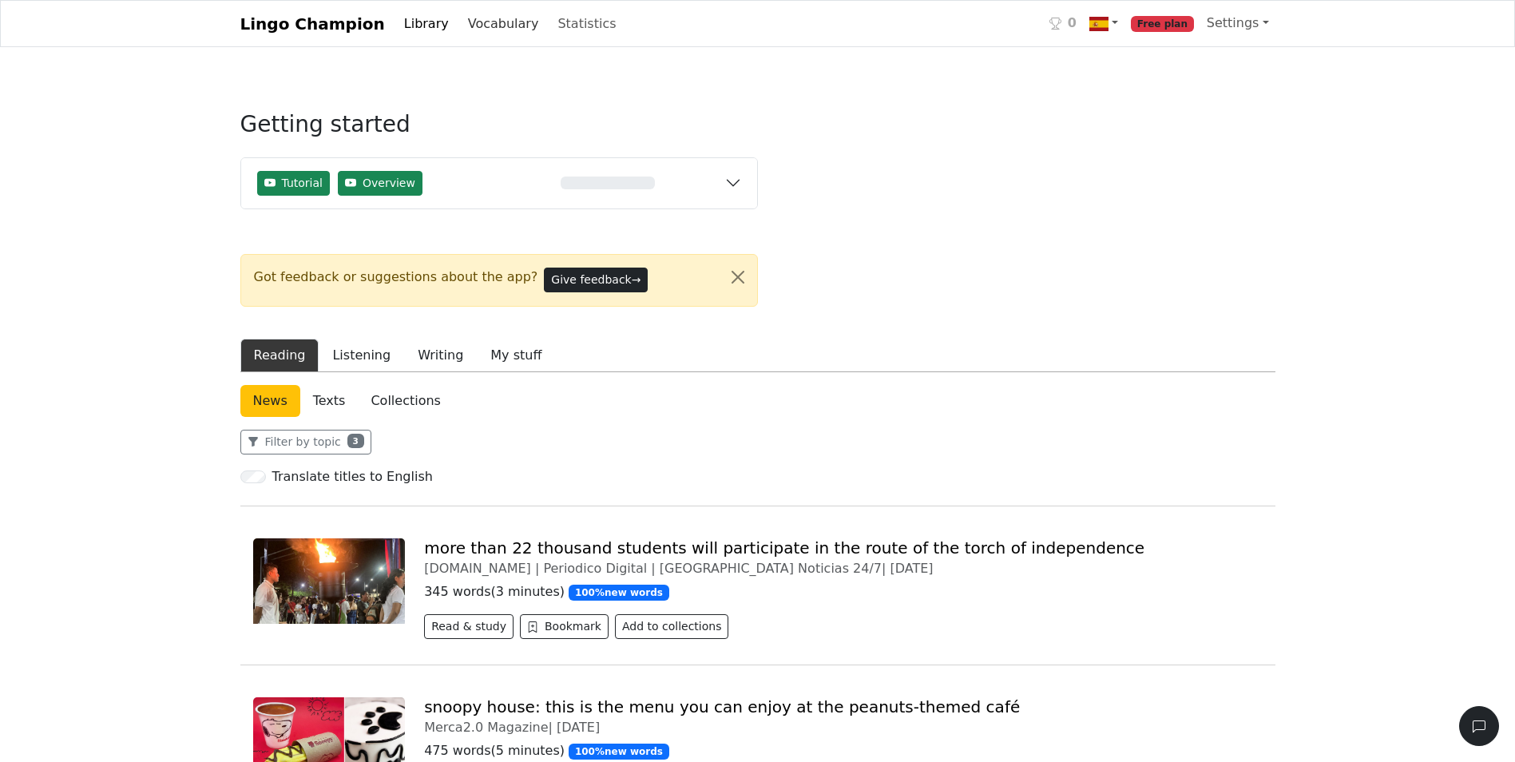
click at [480, 21] on link "Vocabulary" at bounding box center [504, 24] width 84 height 32
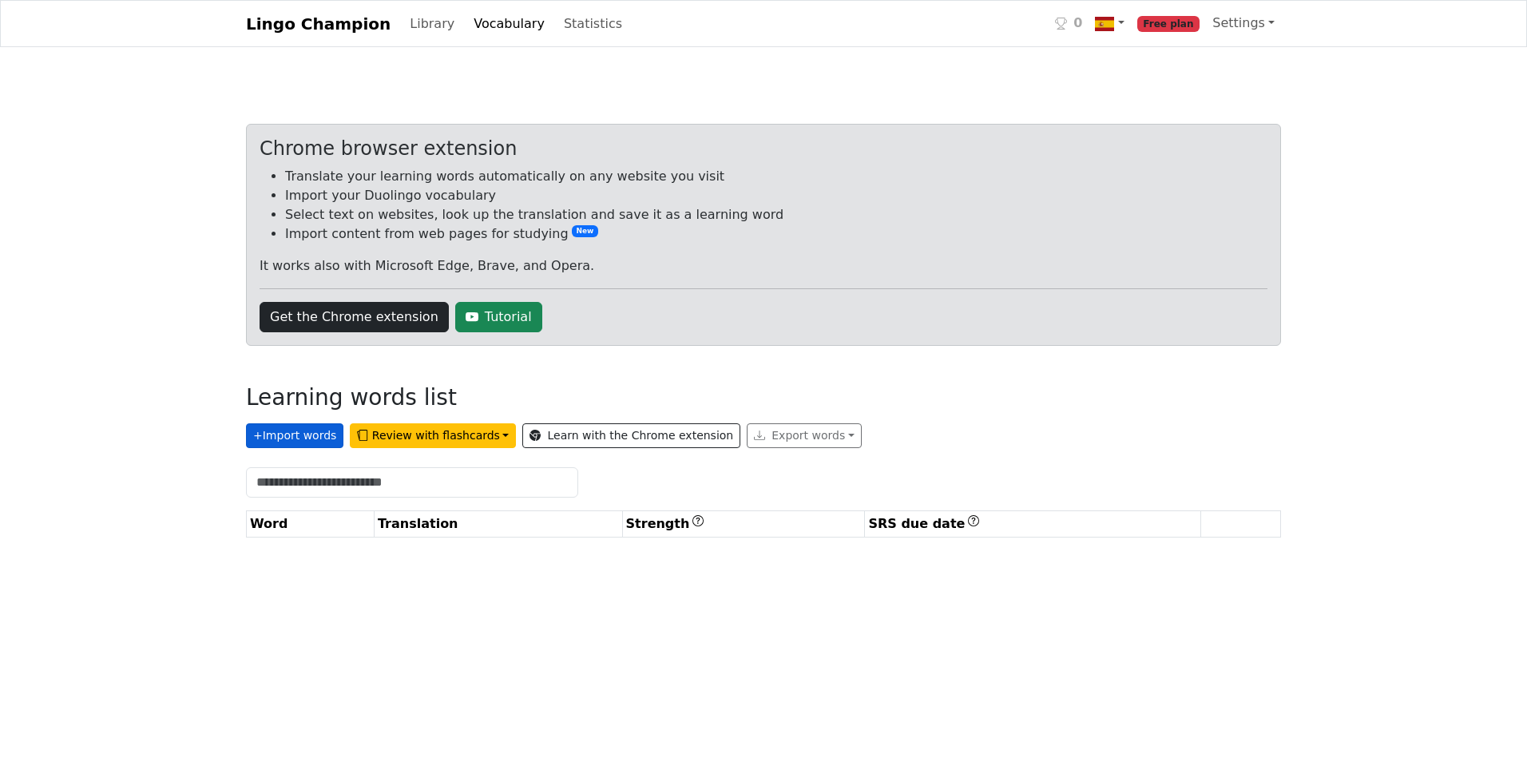
click at [309, 434] on button "+ Import words" at bounding box center [294, 435] width 97 height 25
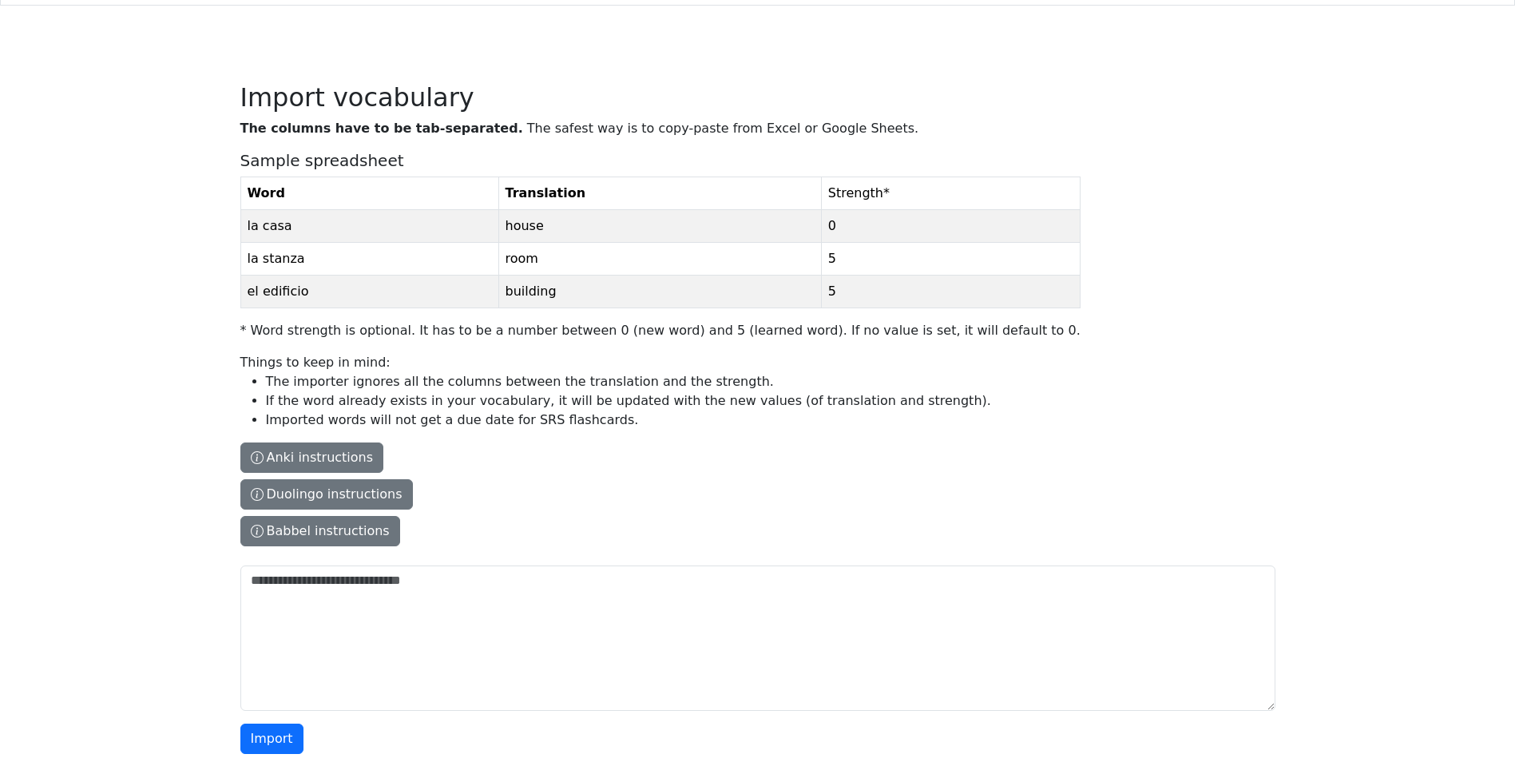
scroll to position [60, 0]
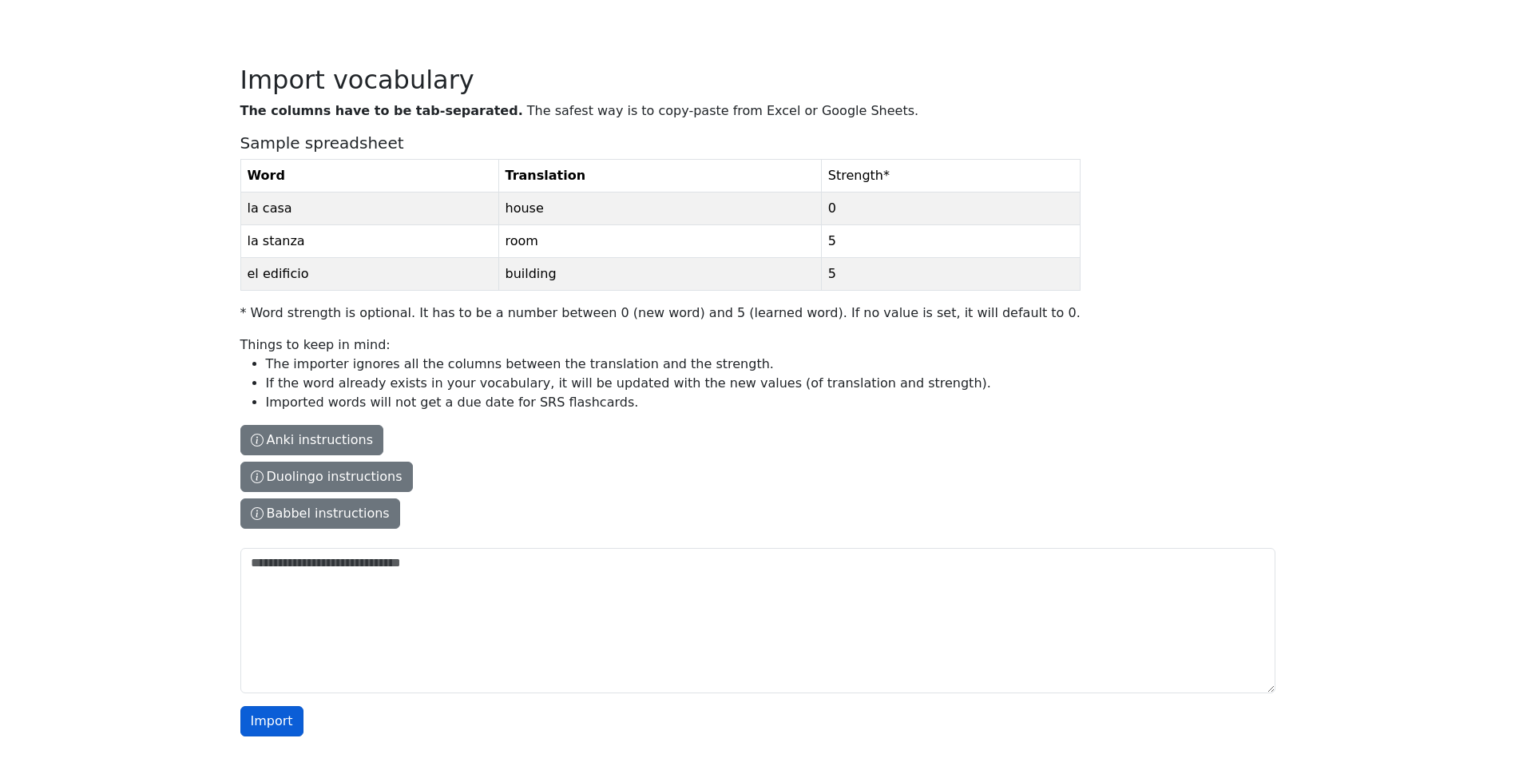
click at [268, 710] on button "Import" at bounding box center [271, 721] width 63 height 30
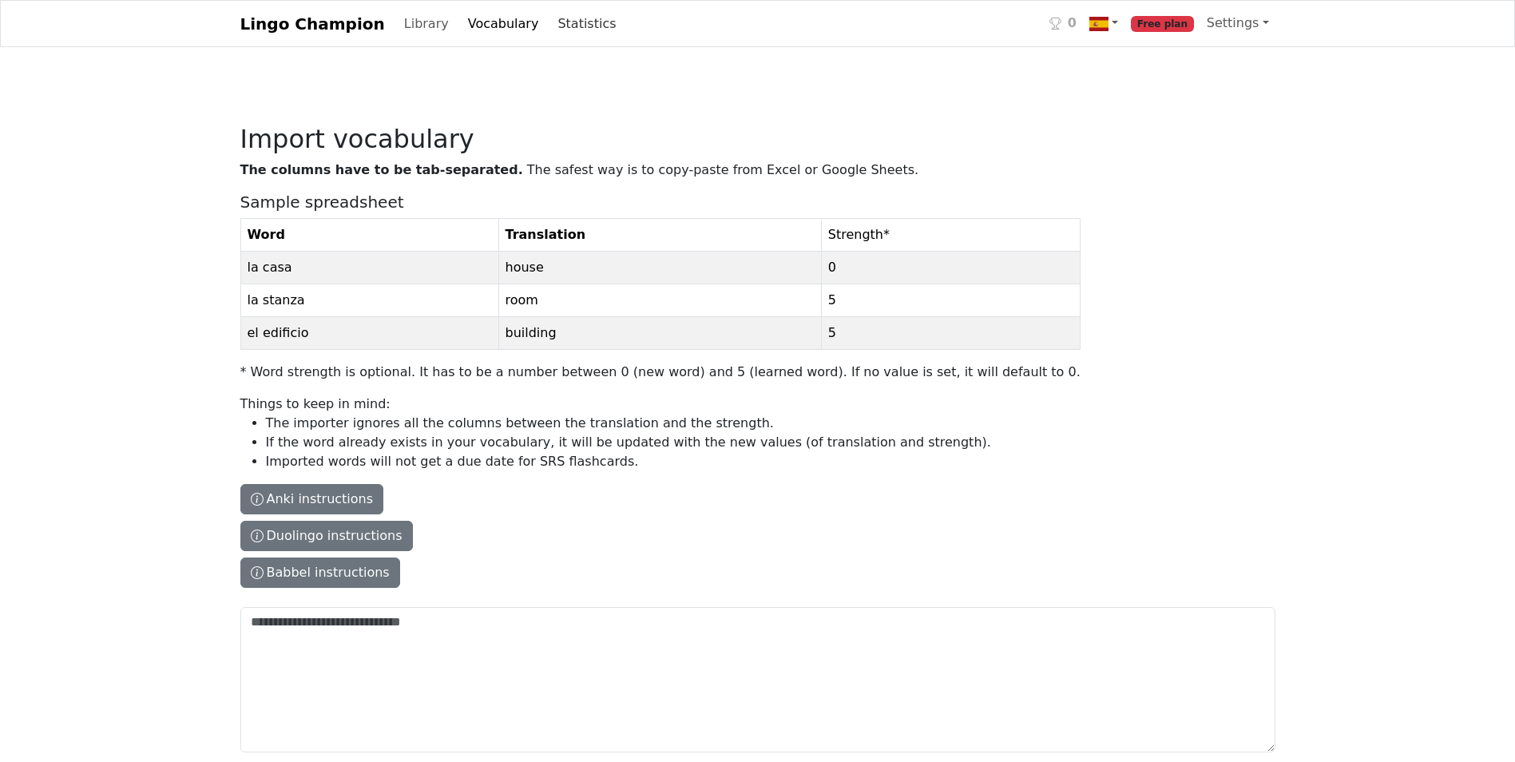
click at [561, 19] on link "Statistics" at bounding box center [586, 24] width 71 height 32
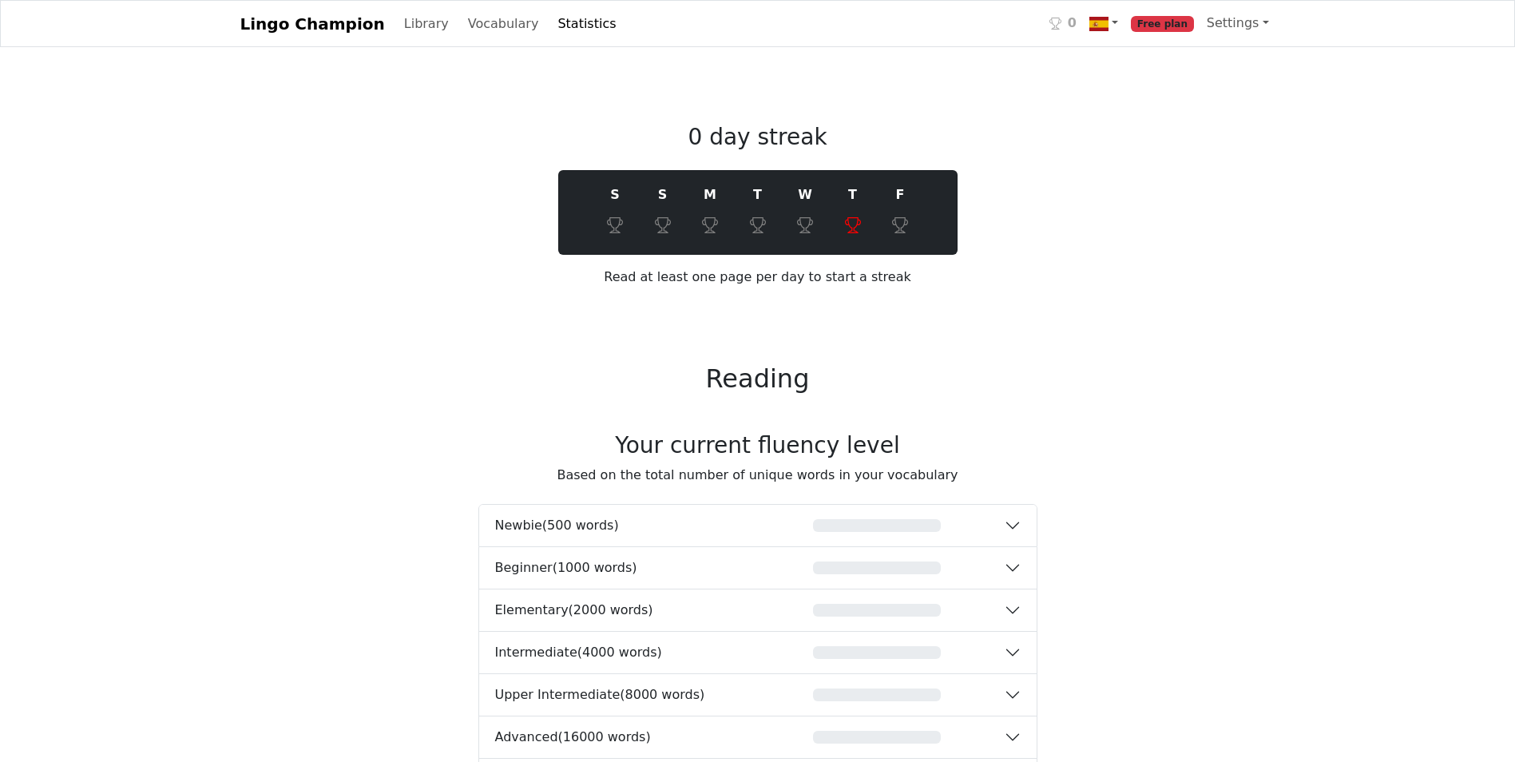
click at [321, 21] on link "Lingo Champion" at bounding box center [312, 24] width 145 height 32
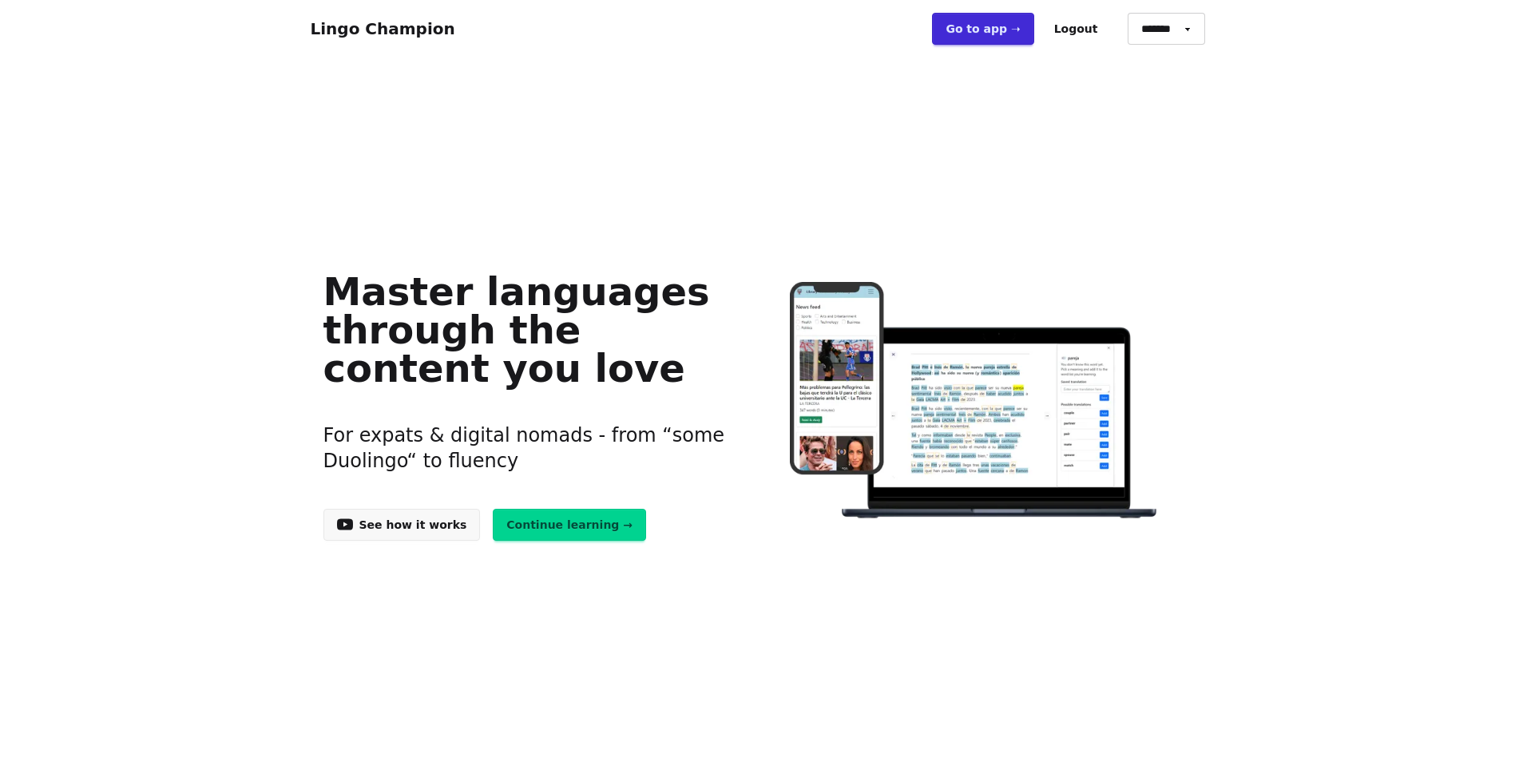
click at [1005, 19] on link "Go to app ➝" at bounding box center [982, 29] width 101 height 32
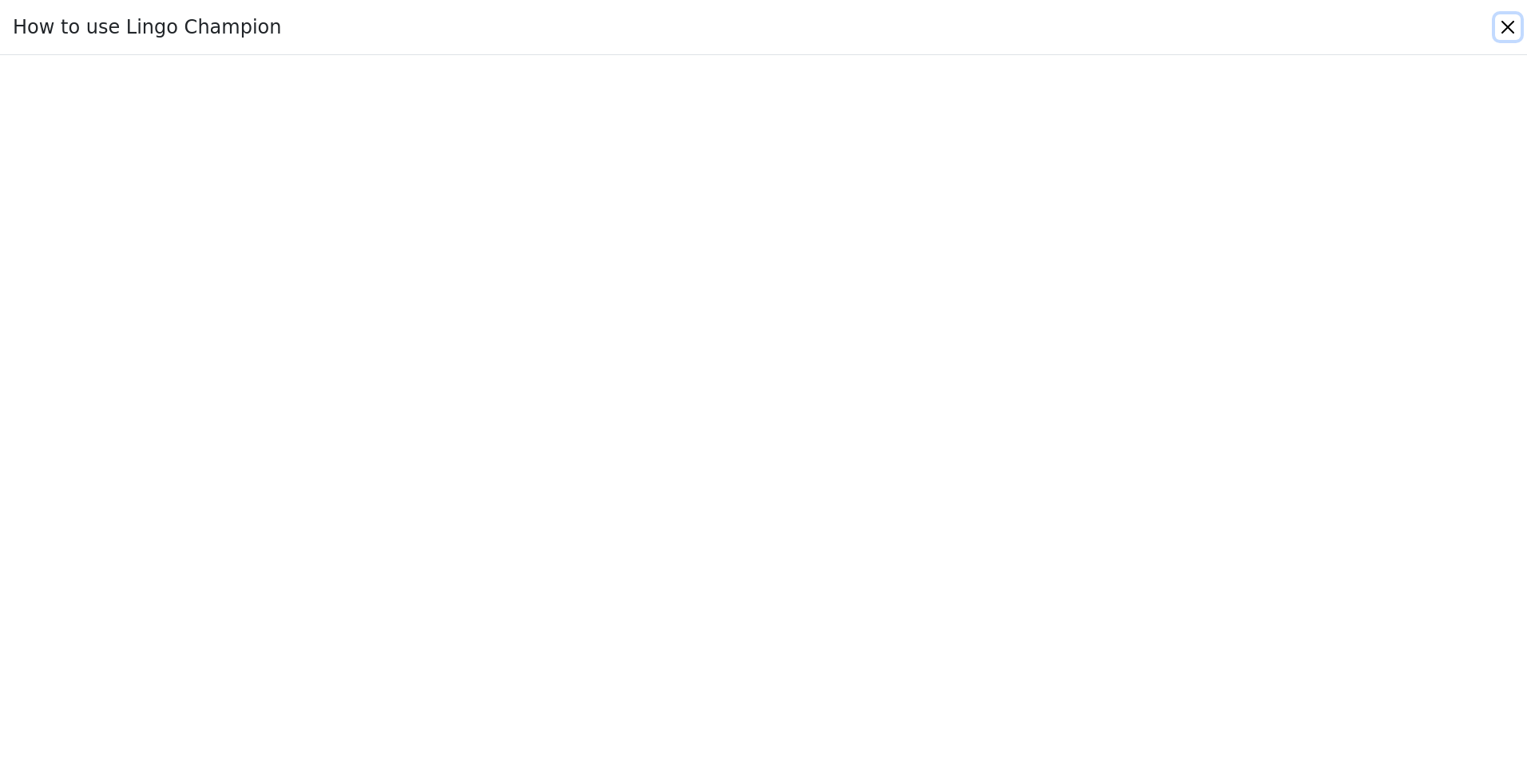
click at [1509, 26] on button "Close" at bounding box center [1508, 27] width 26 height 26
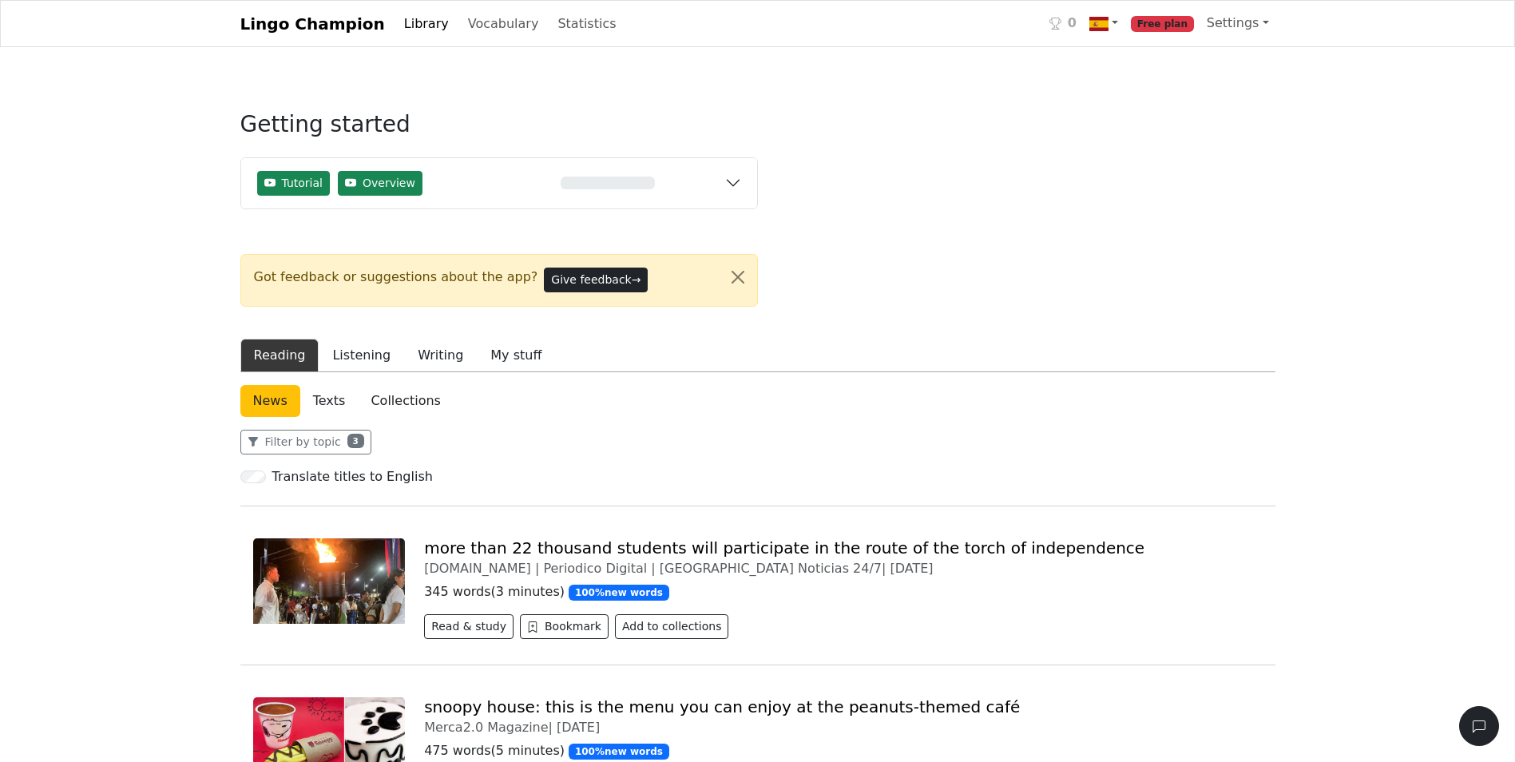
click at [398, 17] on link "Library" at bounding box center [426, 24] width 57 height 32
click at [488, 29] on link "Vocabulary" at bounding box center [504, 24] width 84 height 32
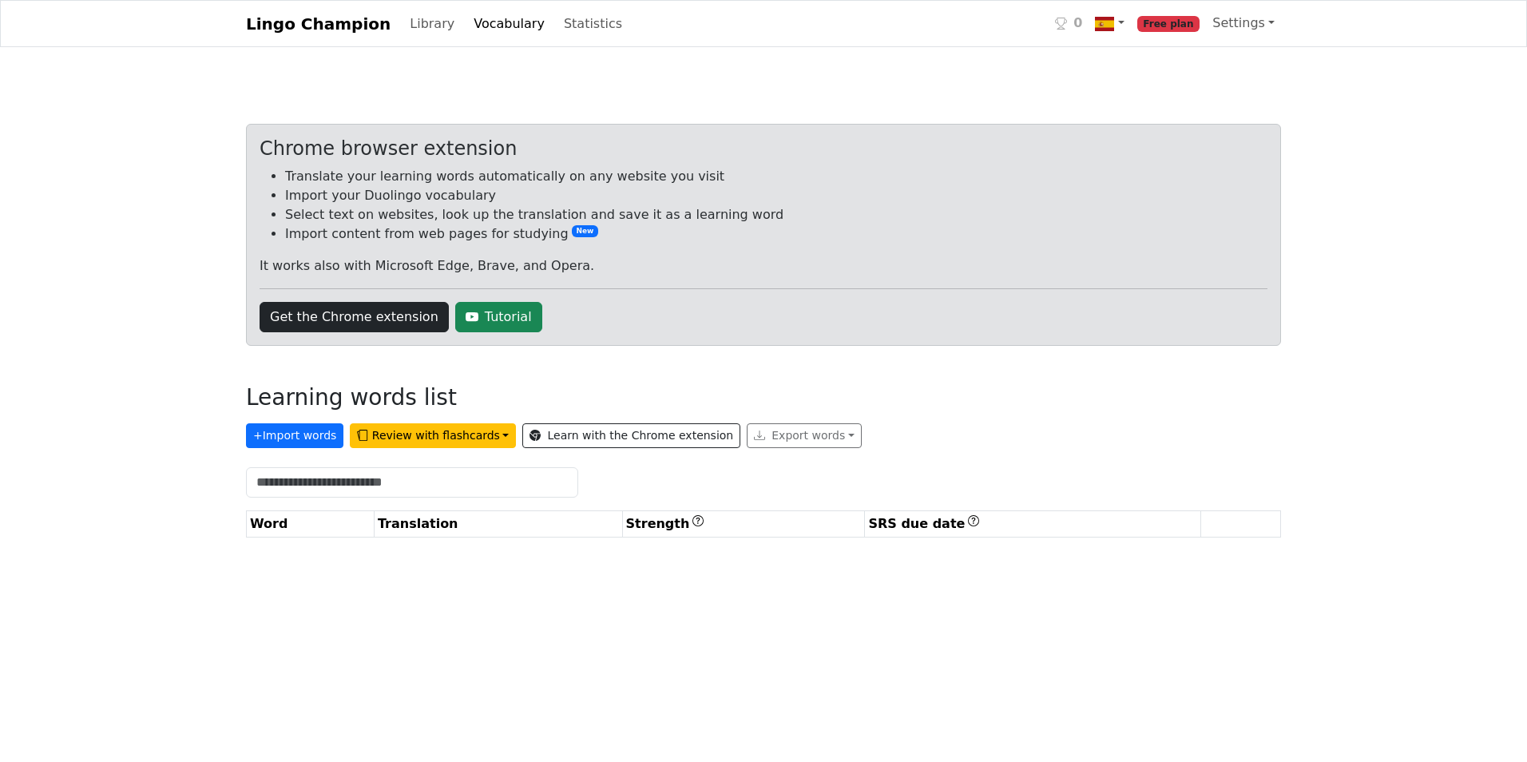
click at [495, 187] on li "Import your Duolingo vocabulary" at bounding box center [776, 195] width 982 height 19
click at [493, 312] on link "Tutorial" at bounding box center [498, 317] width 87 height 30
click at [902, 202] on li "Import your Duolingo vocabulary" at bounding box center [776, 195] width 982 height 19
click at [747, 432] on div "Export words" at bounding box center [804, 435] width 115 height 25
click at [652, 367] on div "Chrome browser extension Translate your learning words automatically on any web…" at bounding box center [763, 337] width 1035 height 426
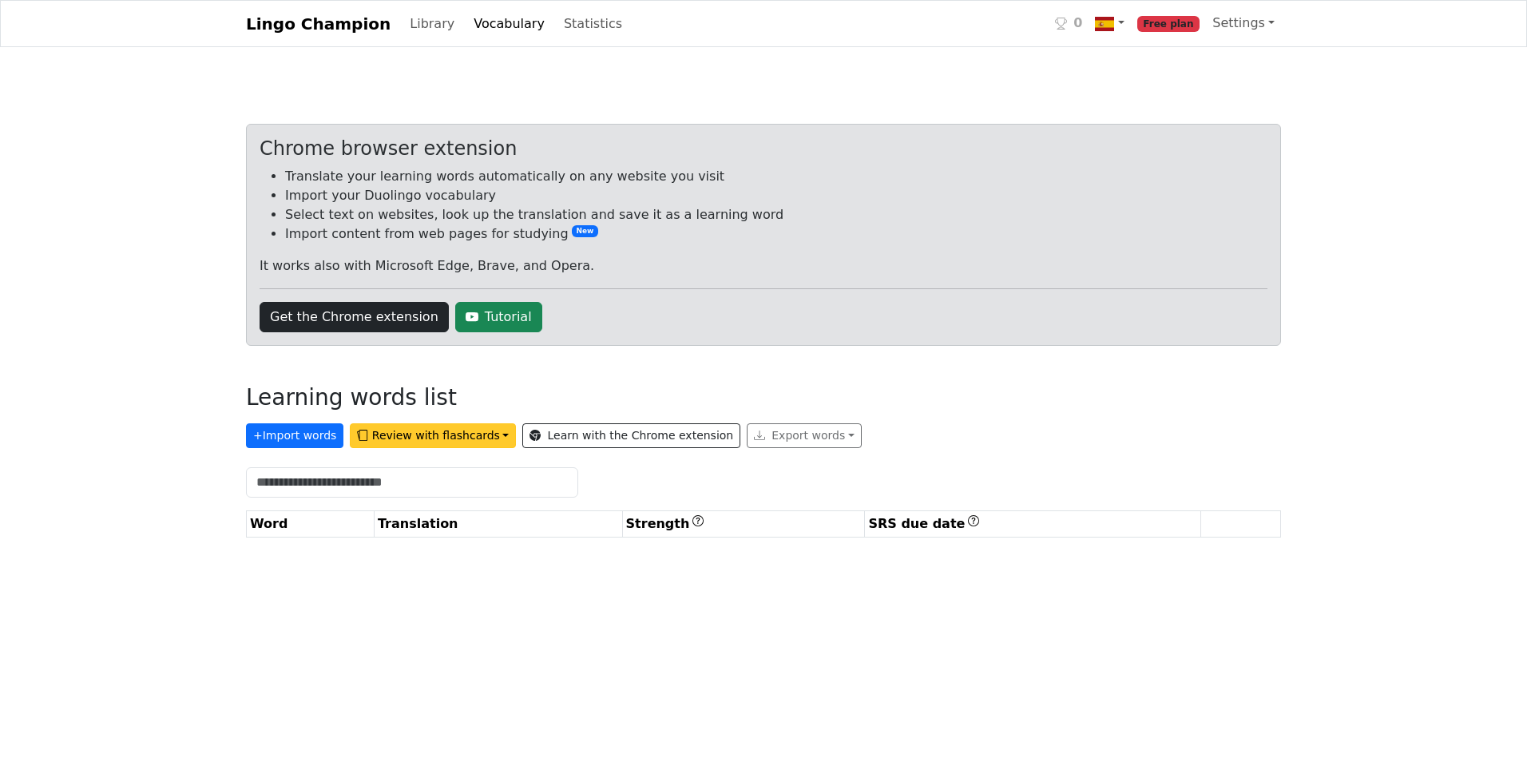
click at [426, 435] on button "Review with flashcards" at bounding box center [433, 435] width 166 height 25
click at [551, 371] on div "Chrome browser extension Translate your learning words automatically on any web…" at bounding box center [763, 337] width 1035 height 426
click at [787, 143] on div "Chrome browser extension" at bounding box center [764, 148] width 1008 height 23
click at [822, 170] on li "Translate your learning words automatically on any website you visit" at bounding box center [776, 176] width 982 height 19
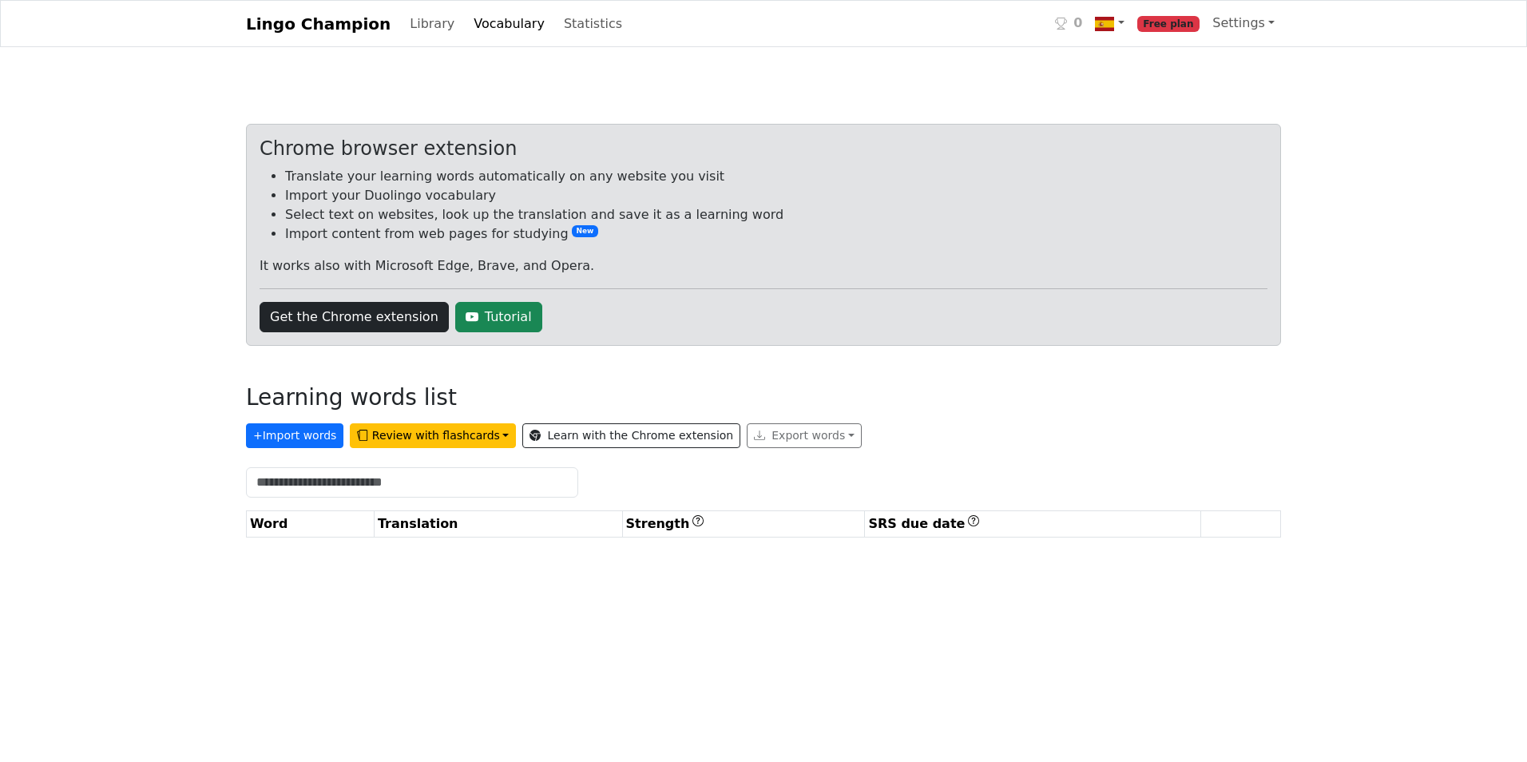
click at [483, 22] on link "Vocabulary" at bounding box center [509, 24] width 84 height 32
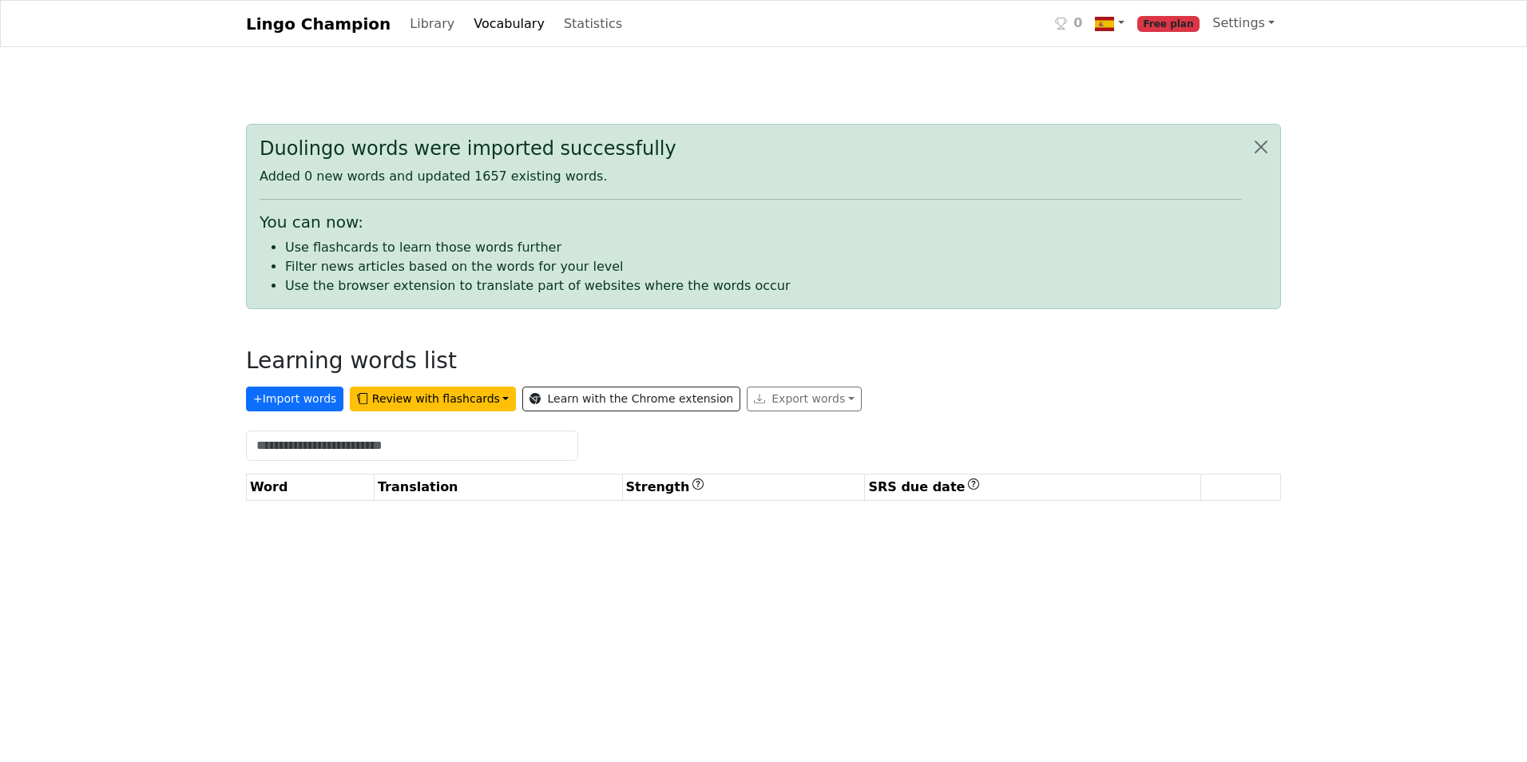
click at [535, 178] on p "Added 0 new words and updated 1657 existing words." at bounding box center [751, 176] width 982 height 19
click at [1068, 69] on div "Lingo Champion Library Vocabulary Statistics 0 Free plan Settings Browser exten…" at bounding box center [763, 316] width 1527 height 632
click at [1250, 23] on link "Settings" at bounding box center [1243, 23] width 75 height 32
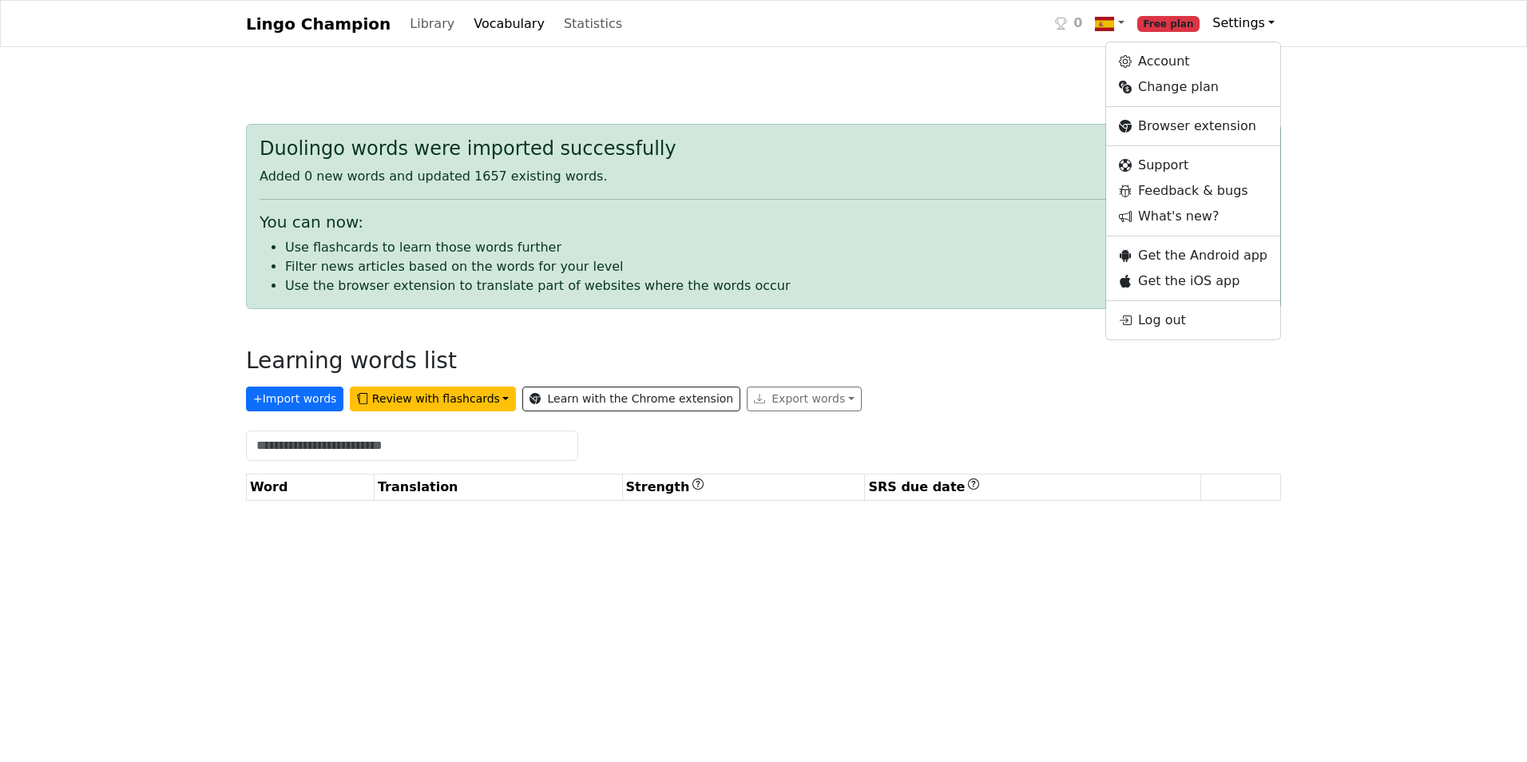
click at [1367, 101] on div "Lingo Champion Library Vocabulary Statistics 0 Free plan Settings Account Chang…" at bounding box center [763, 316] width 1527 height 632
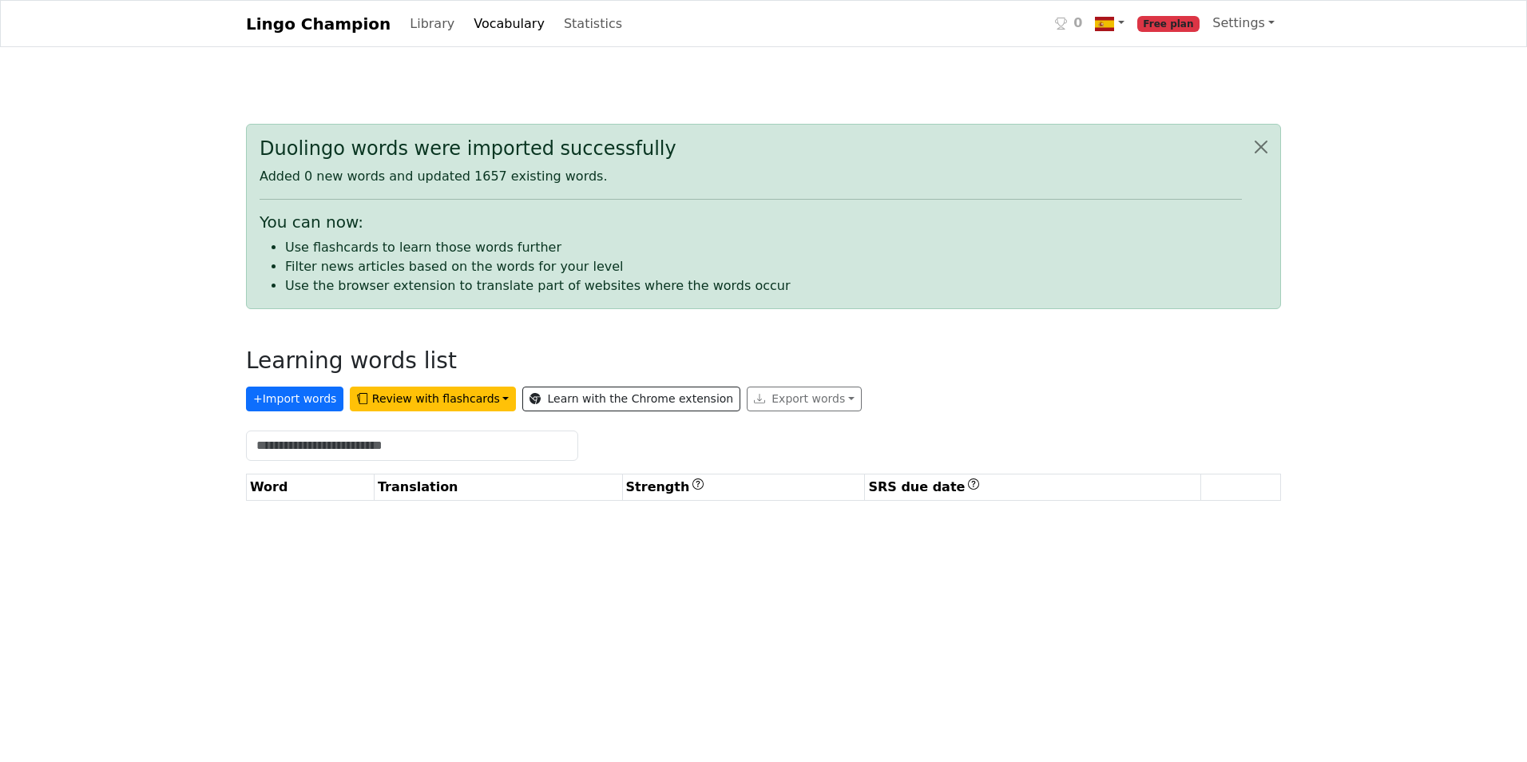
drag, startPoint x: 1457, startPoint y: 2, endPoint x: 841, endPoint y: 102, distance: 623.7
click at [841, 102] on div "Duolingo words were imported successfully Added 0 new words and updated 1657 ex…" at bounding box center [763, 351] width 1054 height 533
click at [414, 400] on button "Review with flashcards" at bounding box center [433, 399] width 166 height 25
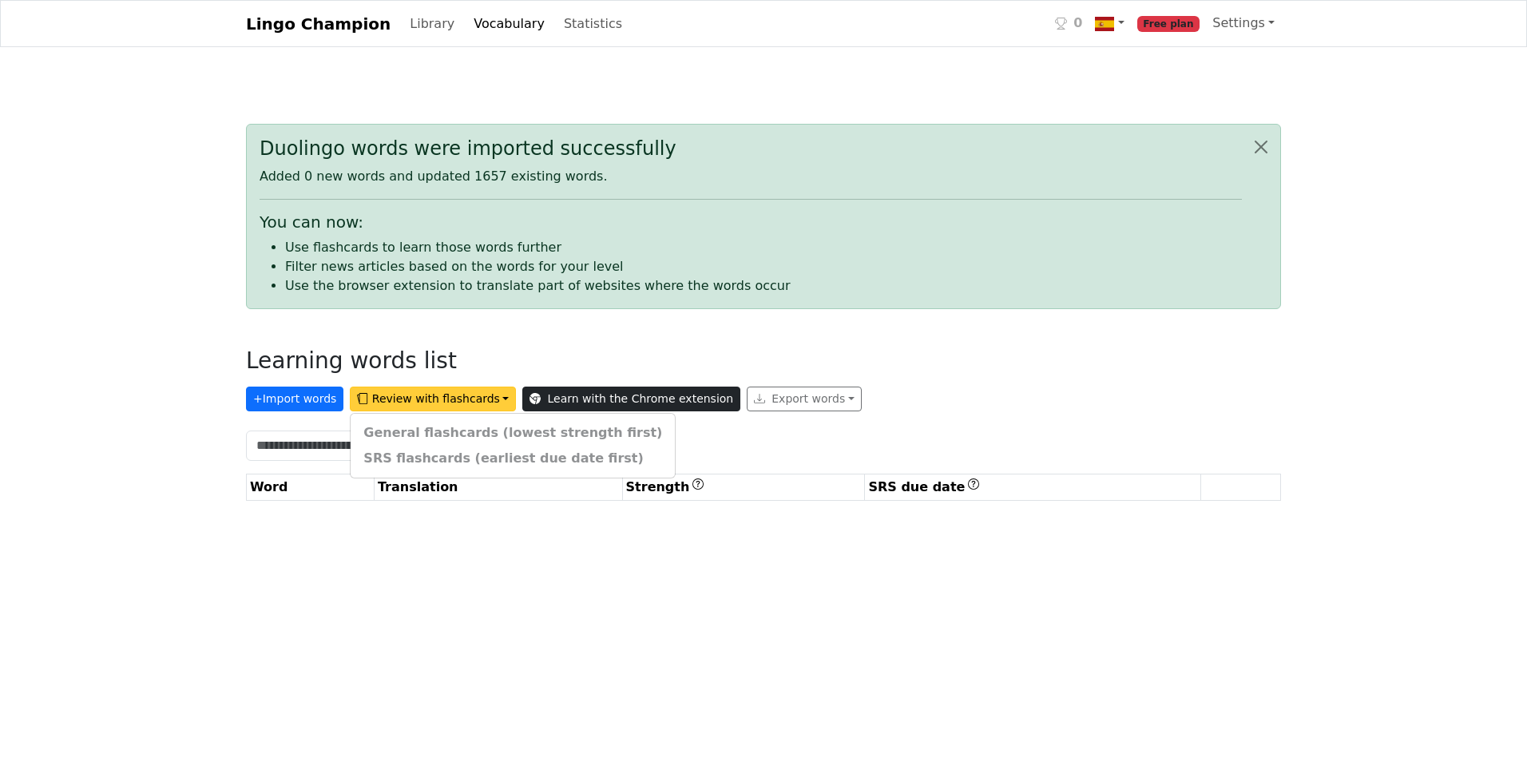
click at [556, 400] on link "Learn with the Chrome extension" at bounding box center [631, 399] width 218 height 25
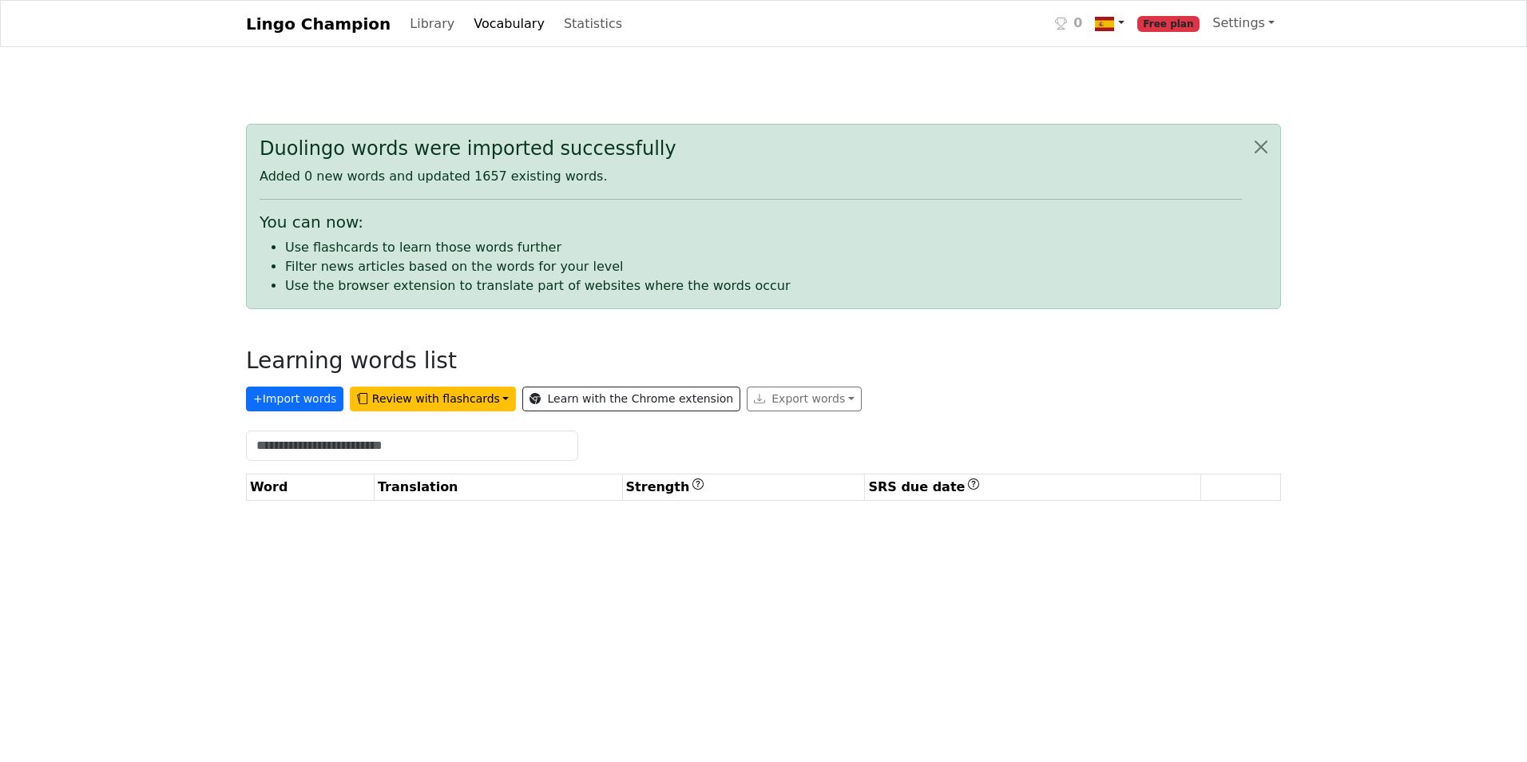
click at [1129, 23] on link at bounding box center [1109, 23] width 42 height 33
click at [1037, 69] on div "Lingo Champion Library Vocabulary Statistics 0 Spanish ← English + Add course F…" at bounding box center [763, 316] width 1527 height 632
click at [1114, 21] on img at bounding box center [1104, 23] width 19 height 19
click at [1156, 61] on link "Spanish ← English" at bounding box center [1178, 62] width 179 height 26
click at [426, 444] on input "text" at bounding box center [412, 445] width 332 height 30
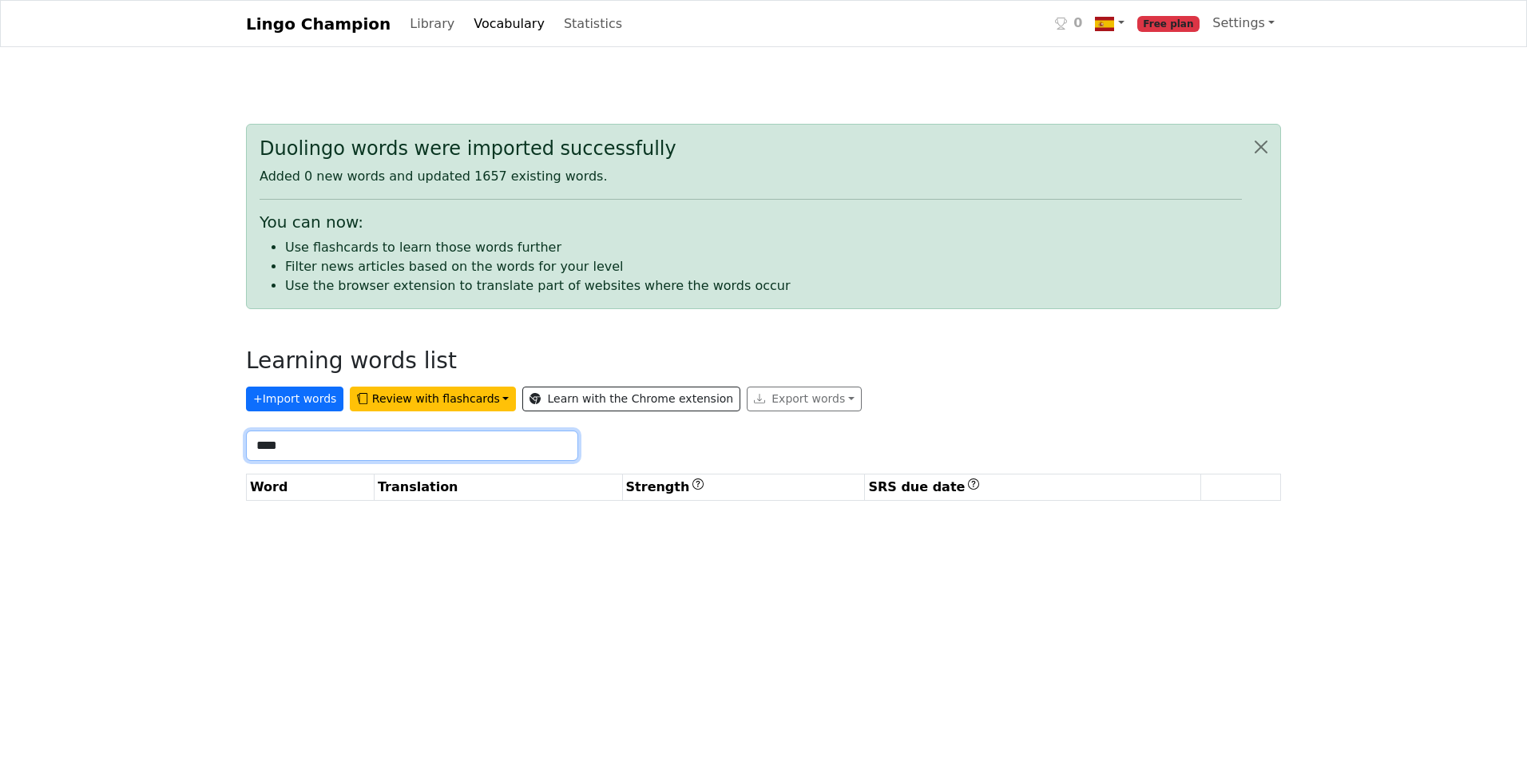
type input "****"
click at [1114, 22] on img at bounding box center [1104, 23] width 19 height 19
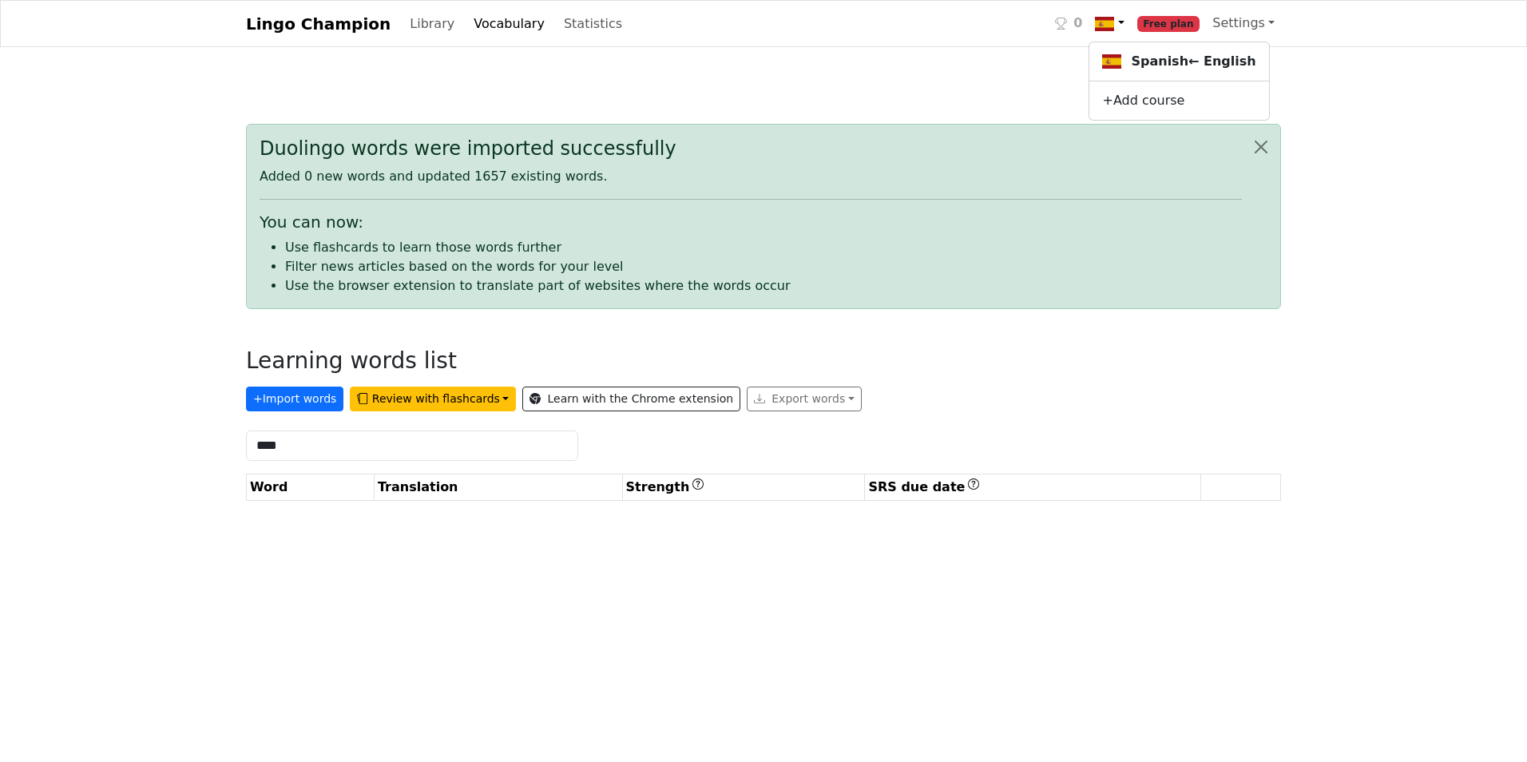
click at [839, 86] on div "Duolingo words were imported successfully Added 0 new words and updated 1657 ex…" at bounding box center [763, 351] width 1054 height 533
click at [403, 18] on link "Library" at bounding box center [431, 24] width 57 height 32
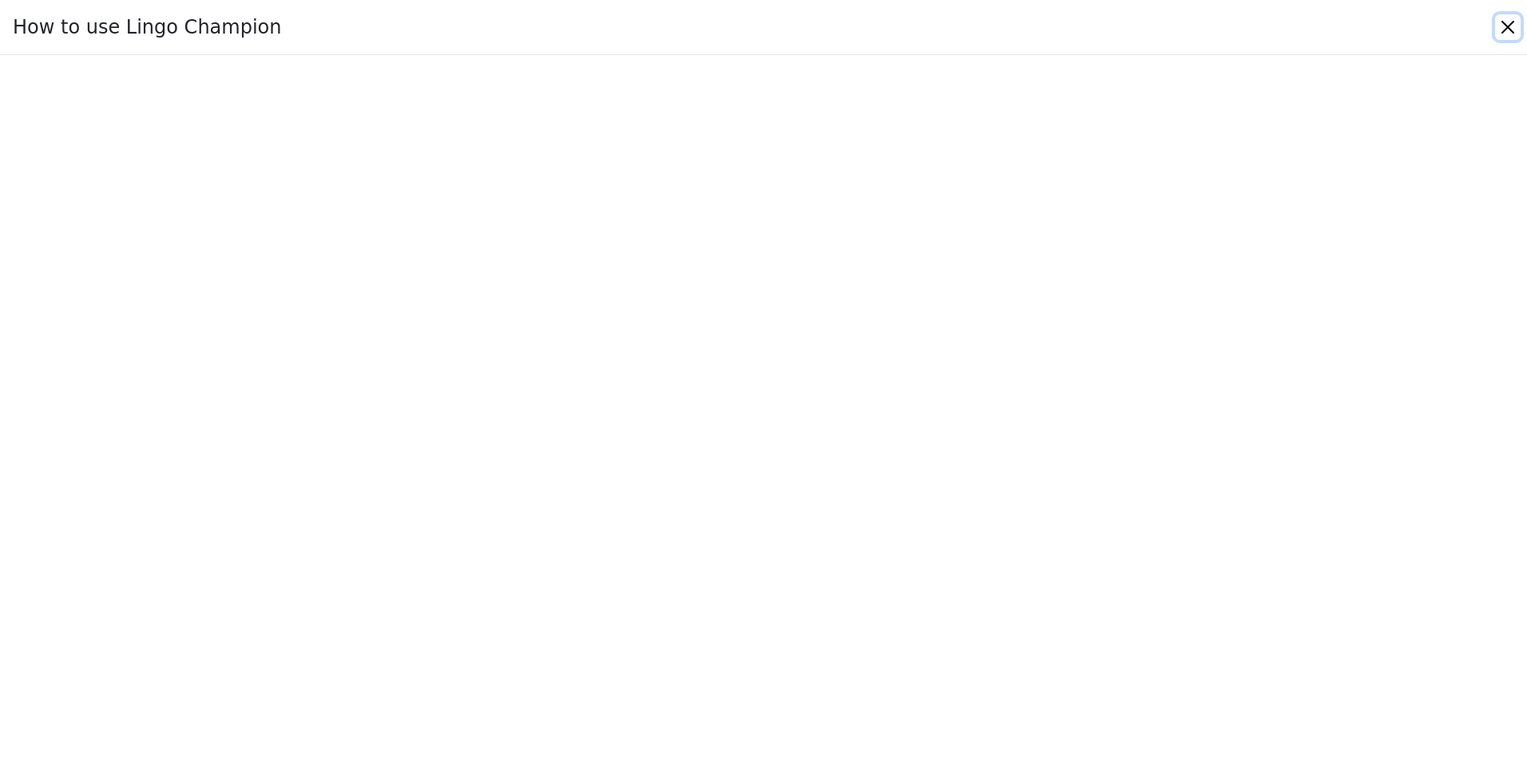
click at [1508, 19] on button "Close" at bounding box center [1508, 27] width 26 height 26
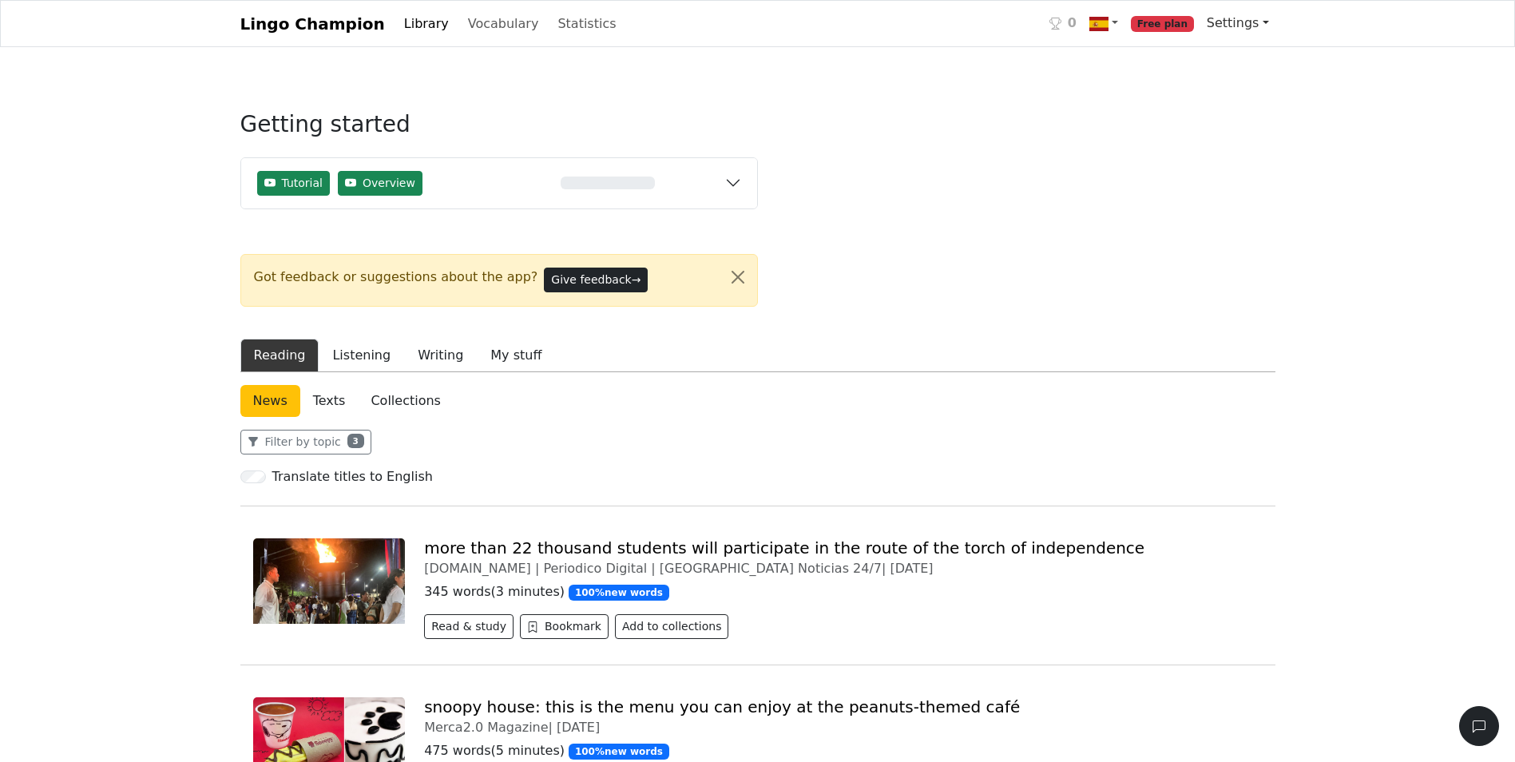
click at [1235, 18] on link "Settings" at bounding box center [1237, 23] width 75 height 32
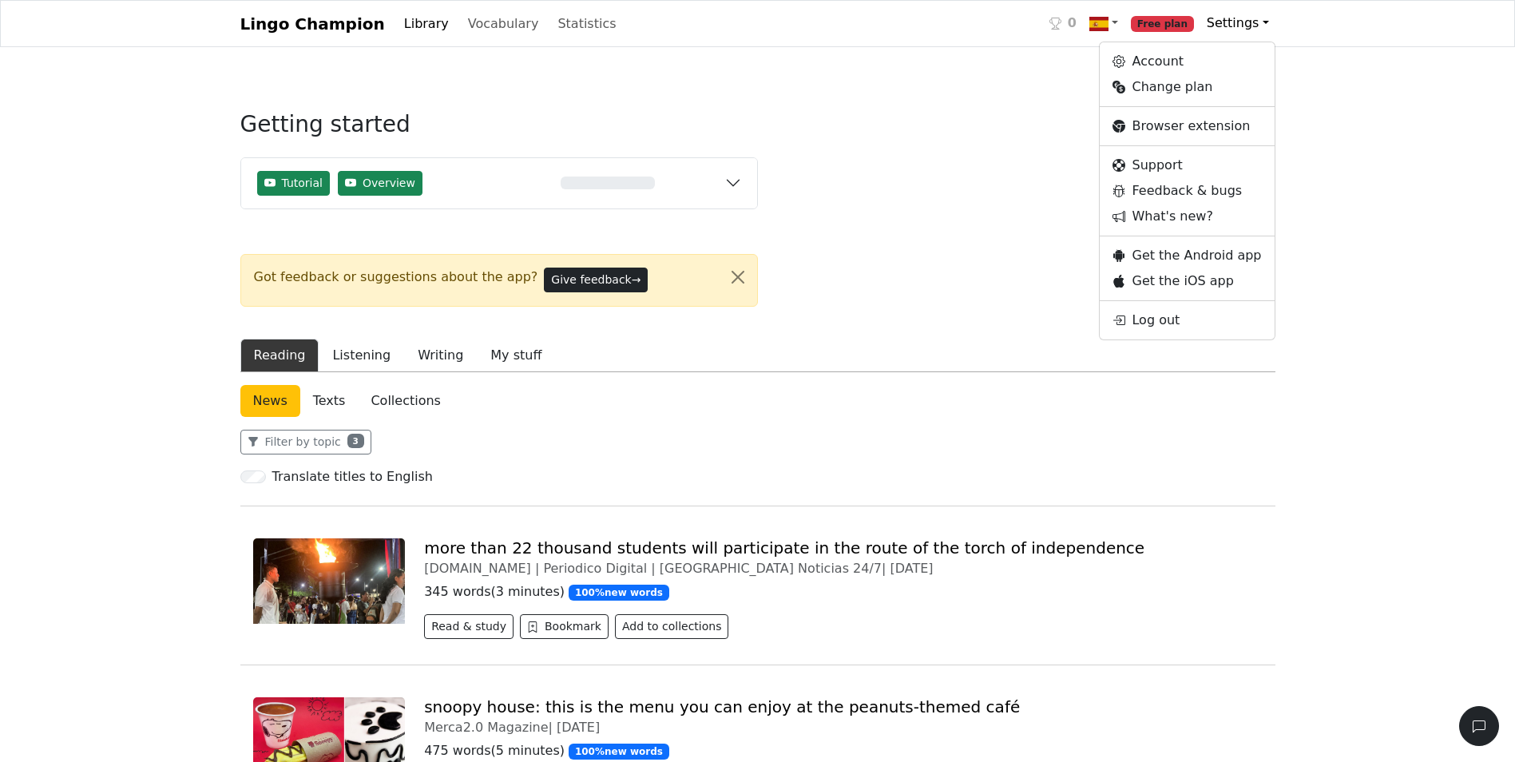
click at [1061, 26] on icon at bounding box center [1055, 24] width 12 height 12
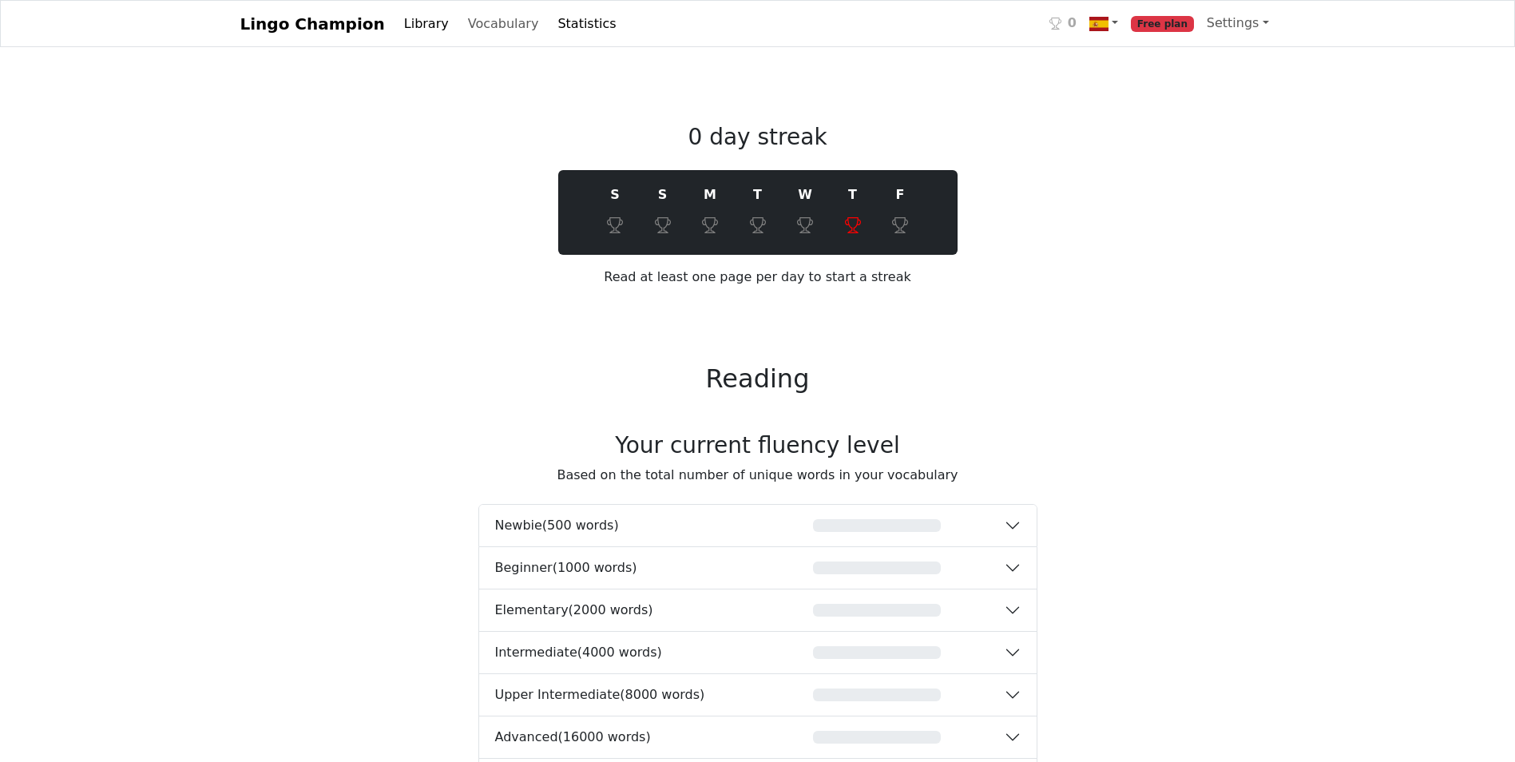
click at [319, 17] on link "Lingo Champion" at bounding box center [312, 24] width 145 height 32
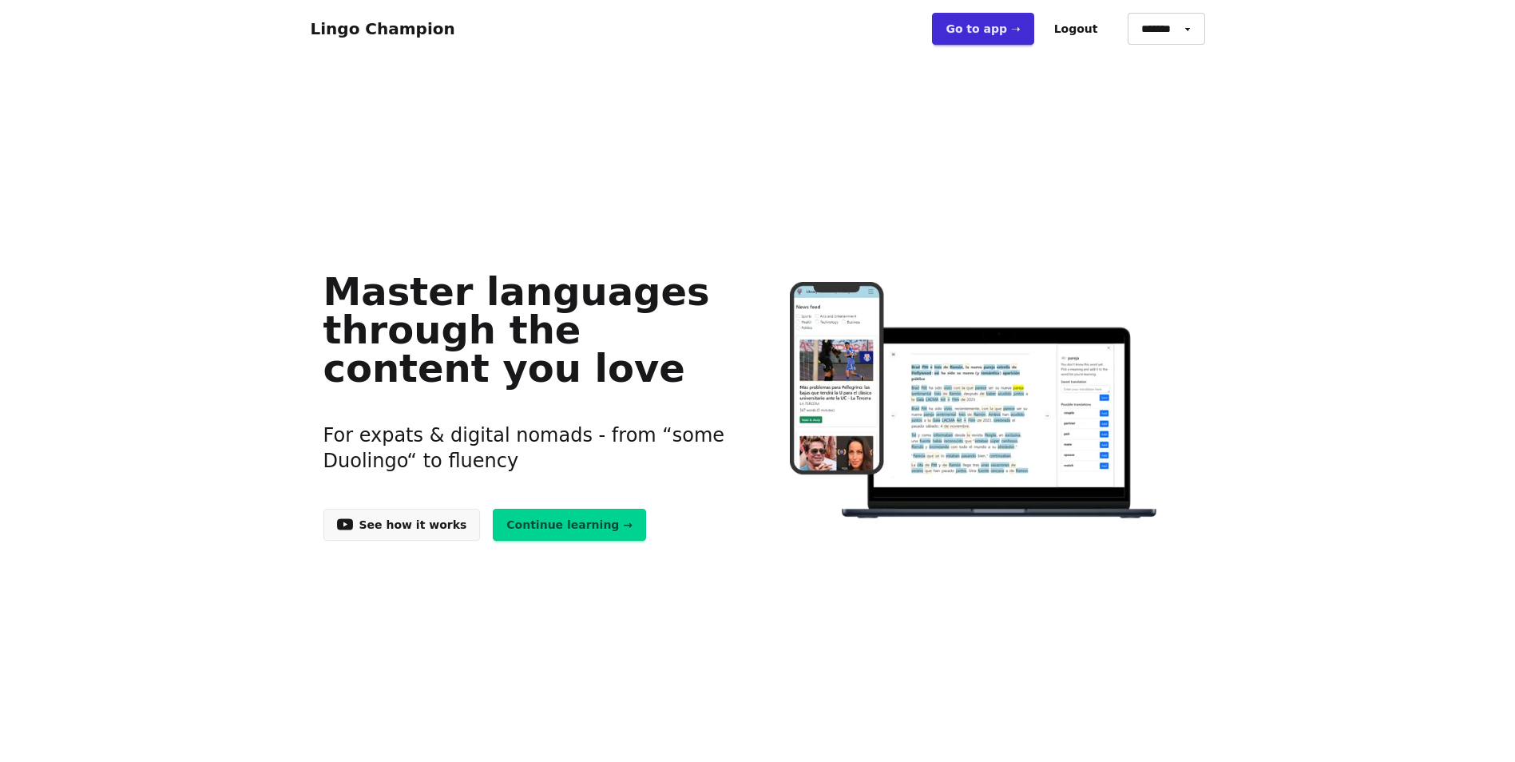
click at [1008, 30] on link "Go to app ➝" at bounding box center [982, 29] width 101 height 32
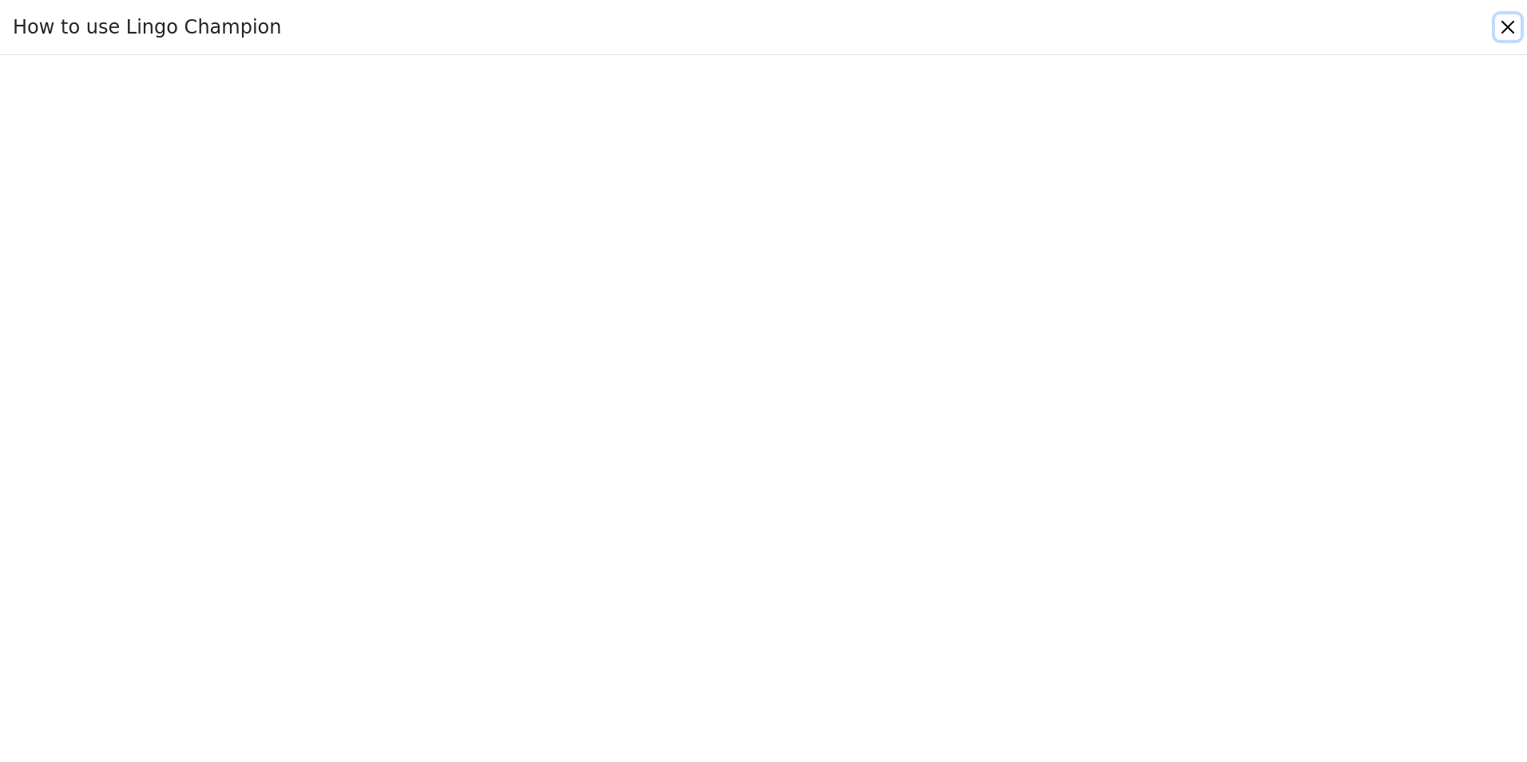
click at [1509, 32] on button "Close" at bounding box center [1508, 27] width 26 height 26
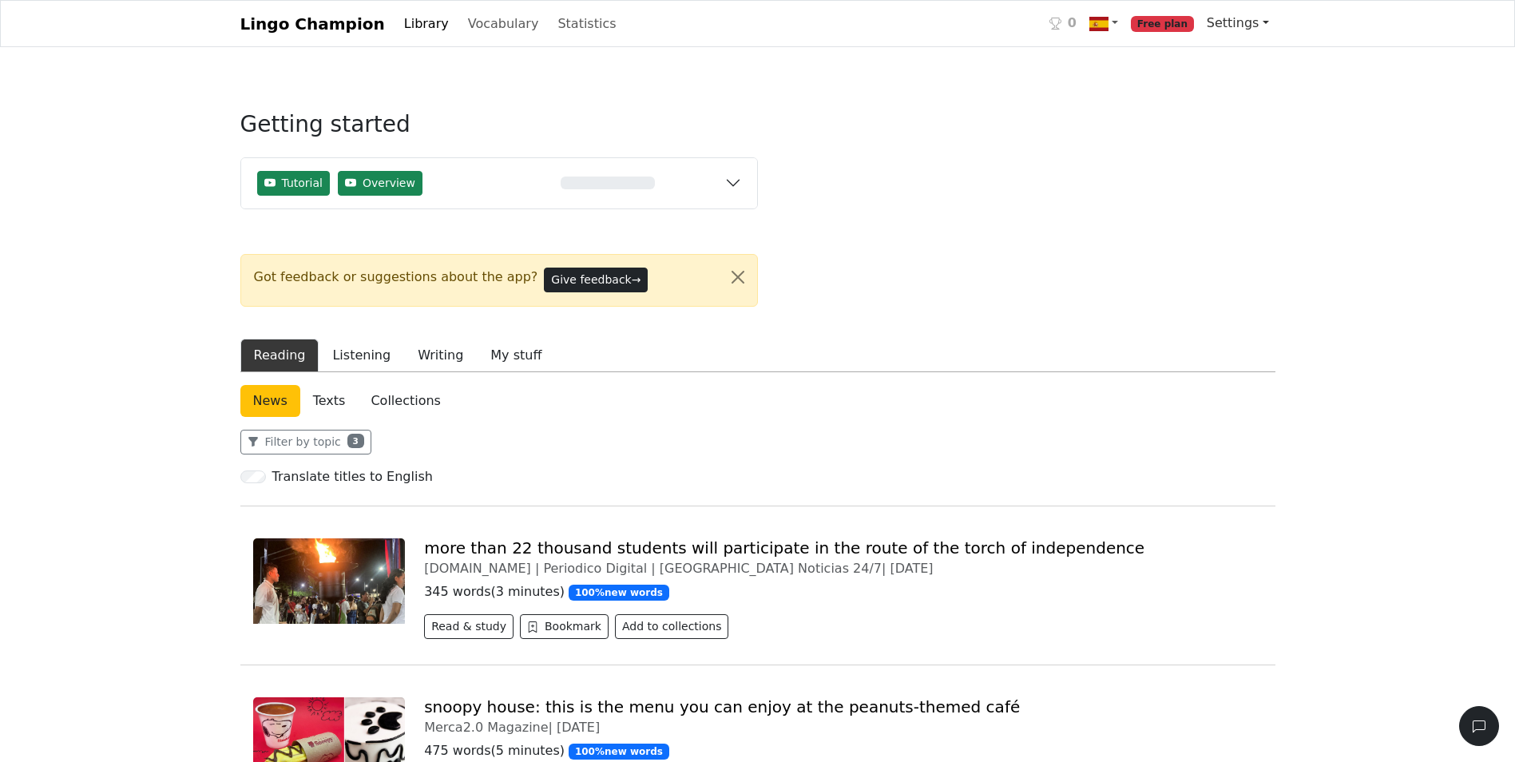
click at [1251, 22] on link "Settings" at bounding box center [1237, 23] width 75 height 32
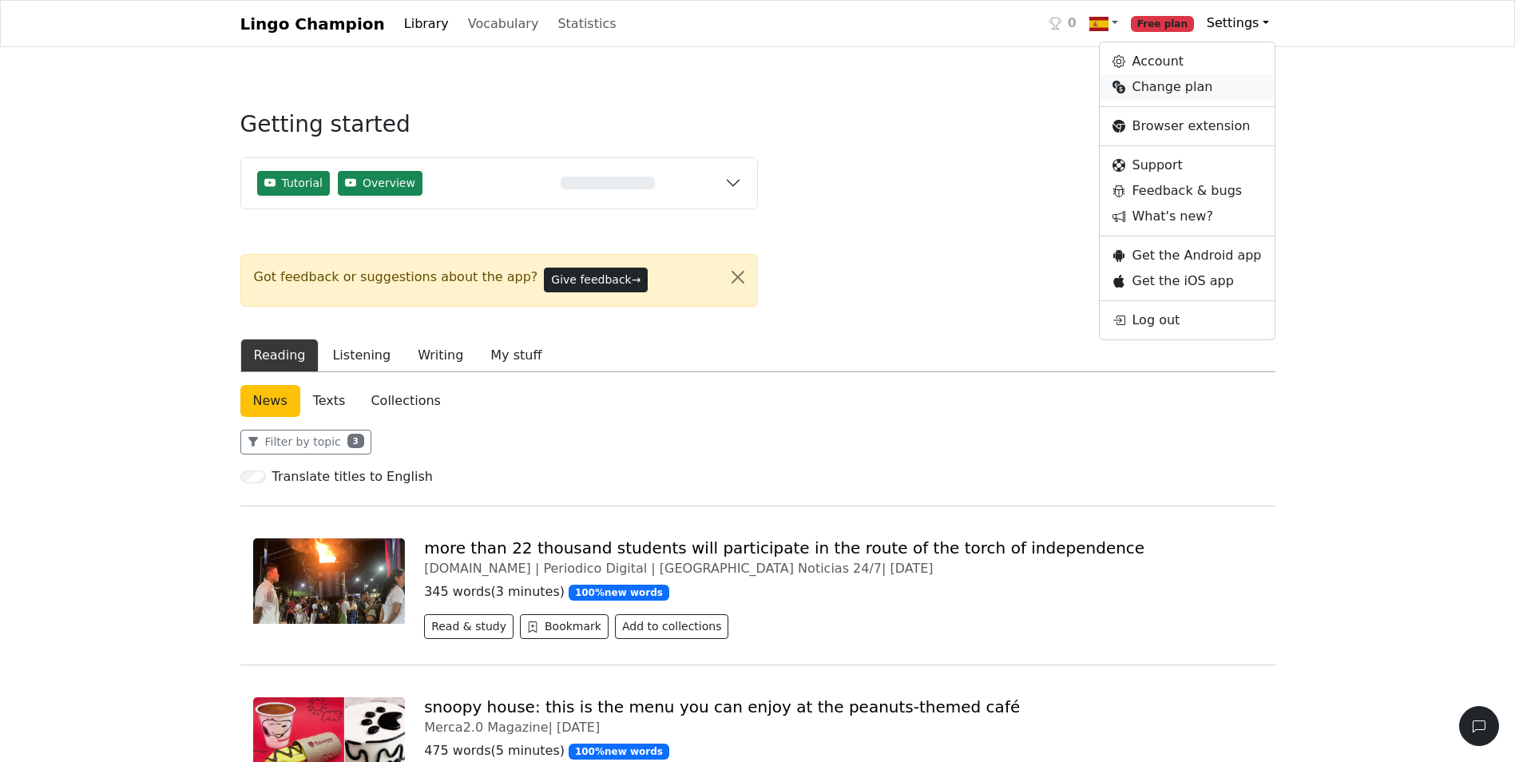
click at [1200, 89] on link "Change plan" at bounding box center [1187, 87] width 174 height 26
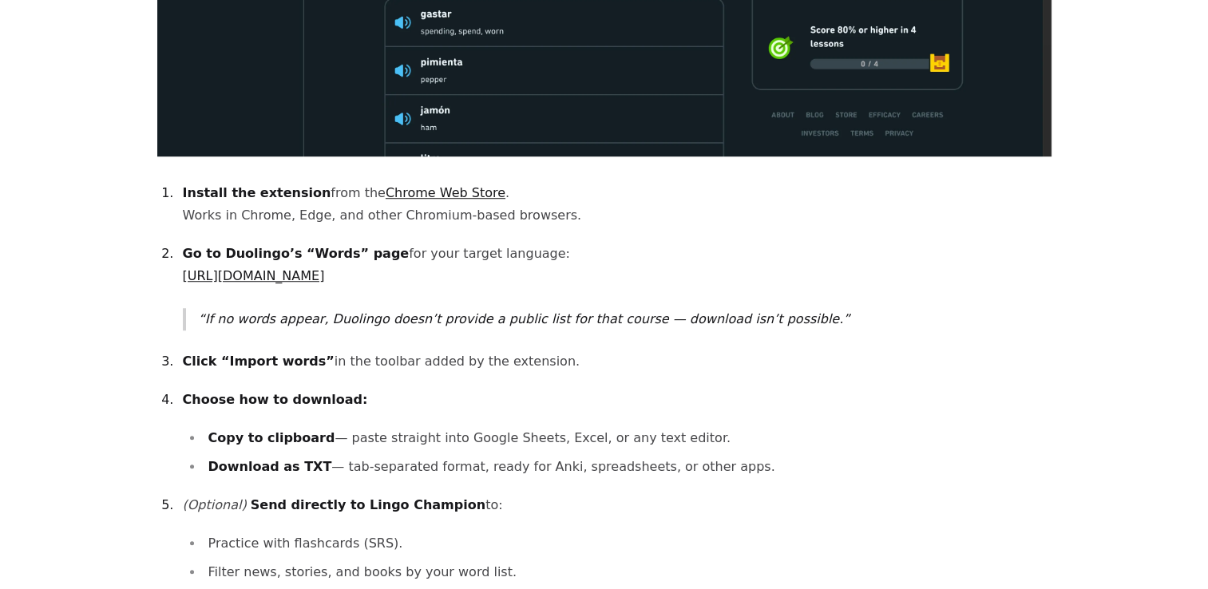
scroll to position [1118, 0]
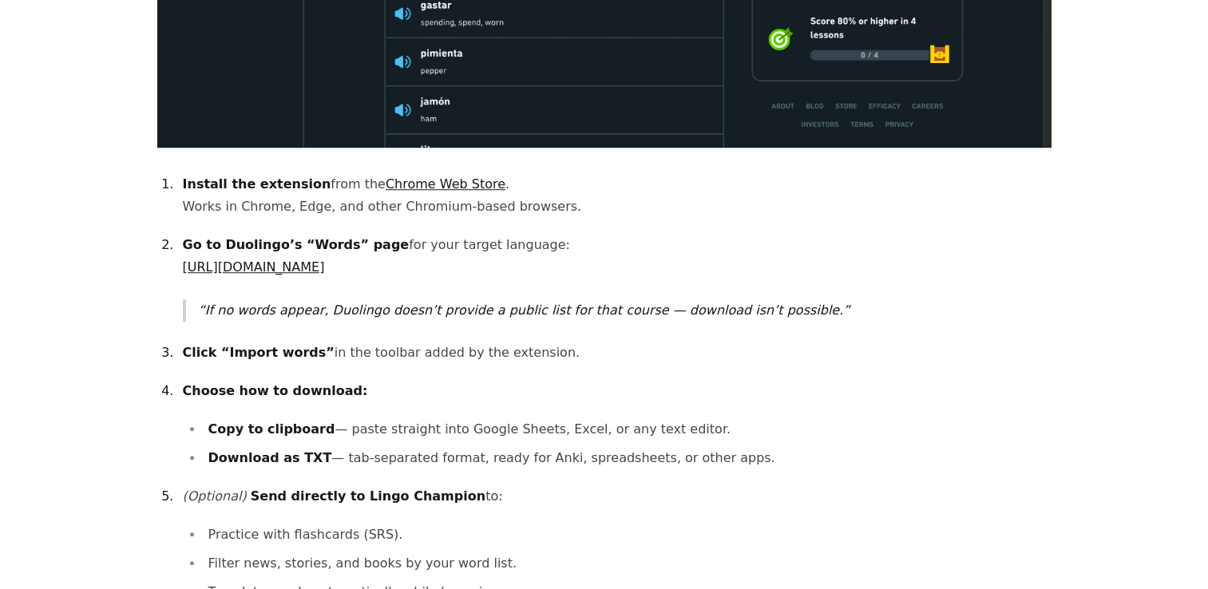
click at [403, 176] on link "Chrome Web Store" at bounding box center [446, 183] width 120 height 15
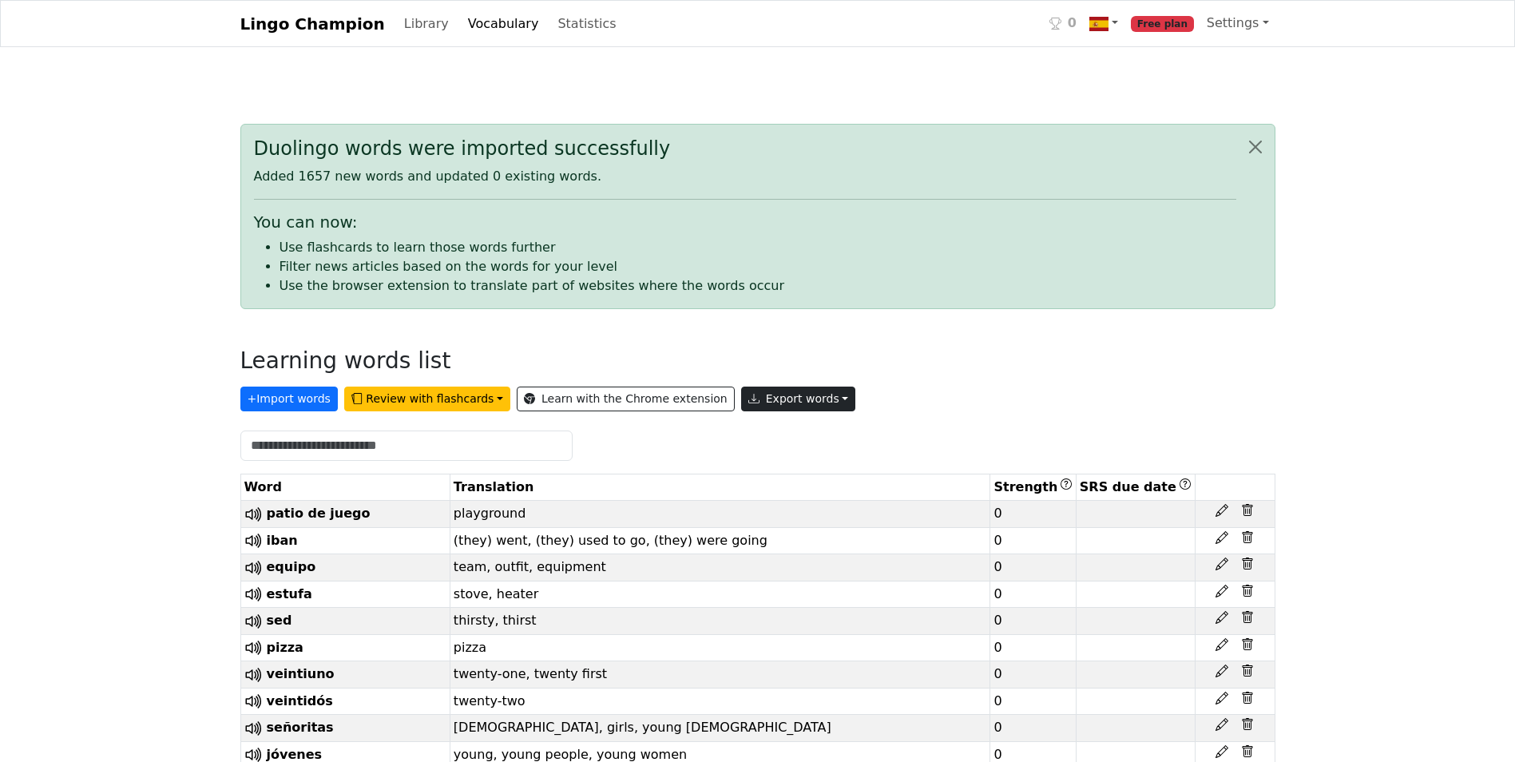
click at [750, 397] on button "Export words" at bounding box center [798, 399] width 115 height 25
click at [783, 454] on link "Tab-separated TXT file" at bounding box center [835, 459] width 187 height 26
